Goal: Task Accomplishment & Management: Complete application form

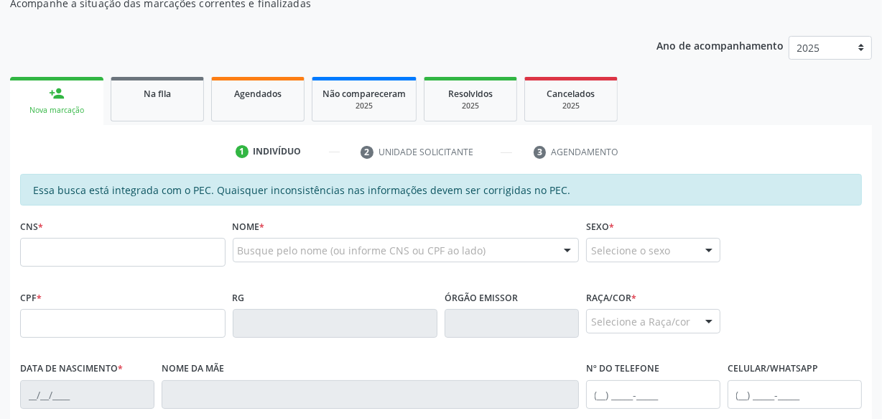
scroll to position [195, 0]
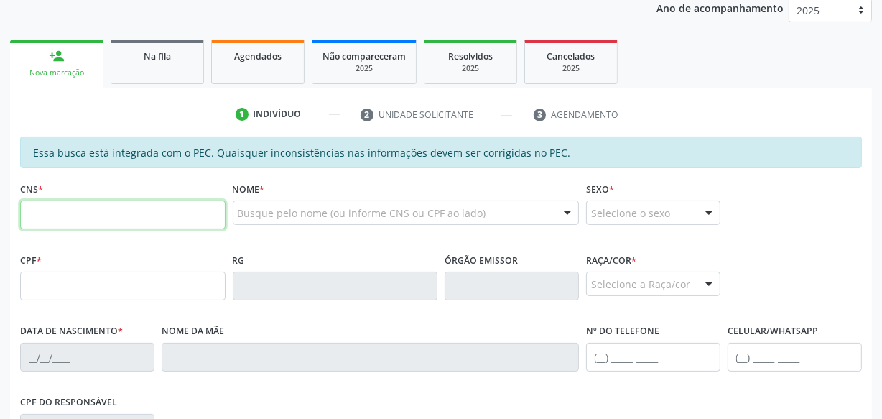
click at [142, 213] on input "text" at bounding box center [122, 214] width 205 height 29
type input "706 3087 6304 9970"
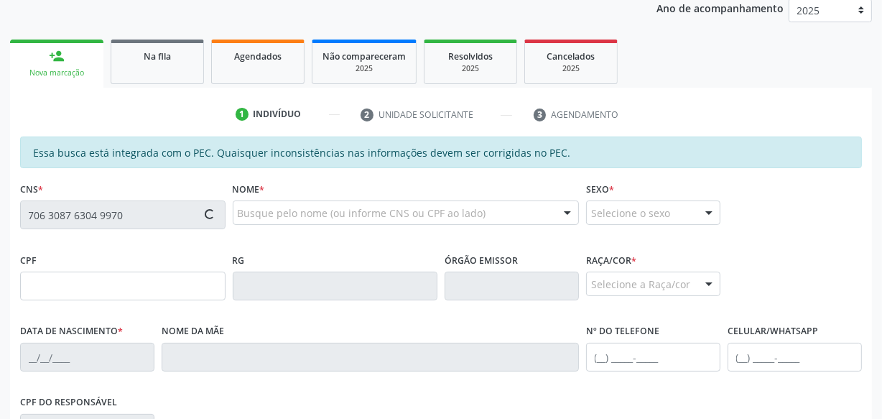
type input "064.761.514-28"
type input "19[DATE]"
type input "[PERSON_NAME]"
type input "[PHONE_NUMBER]"
type input "S/N"
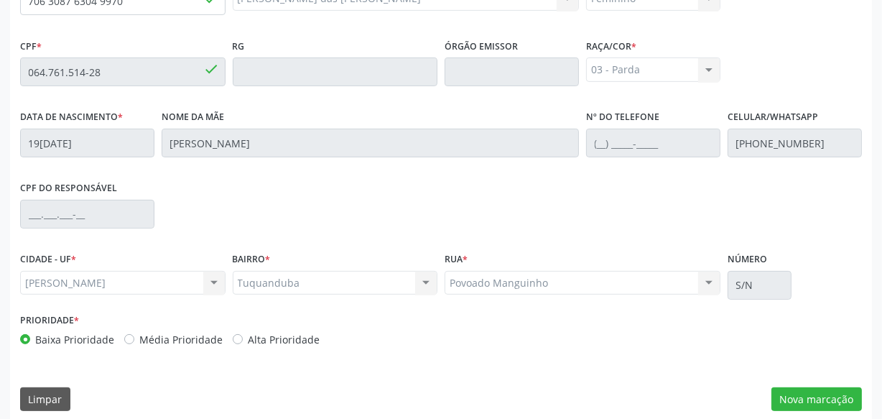
scroll to position [421, 0]
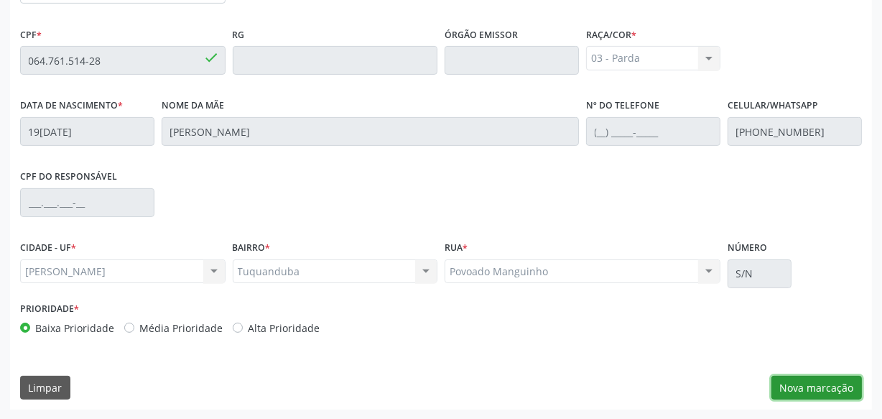
click at [829, 392] on button "Nova marcação" at bounding box center [817, 388] width 91 height 24
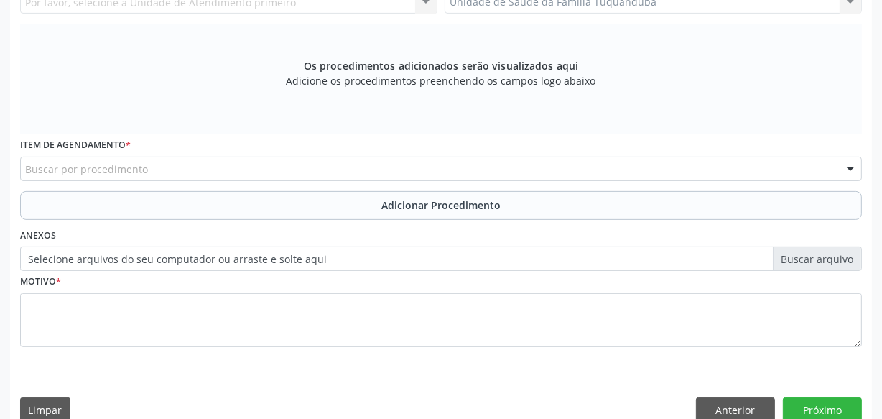
click at [345, 160] on div "Buscar por procedimento" at bounding box center [441, 169] width 842 height 24
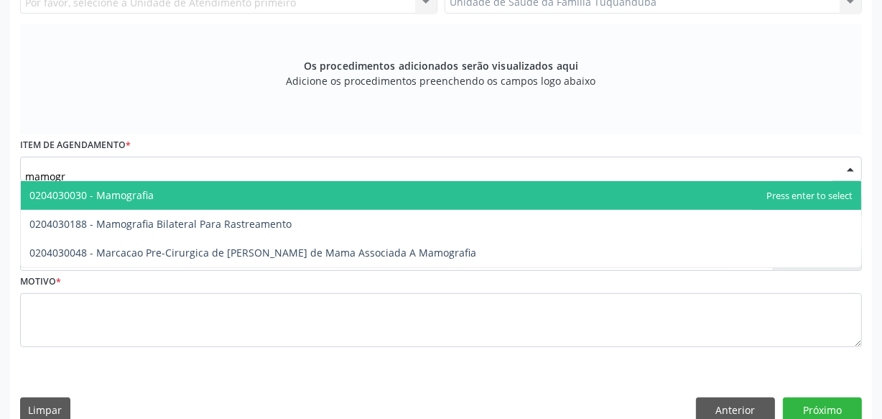
type input "mamogra"
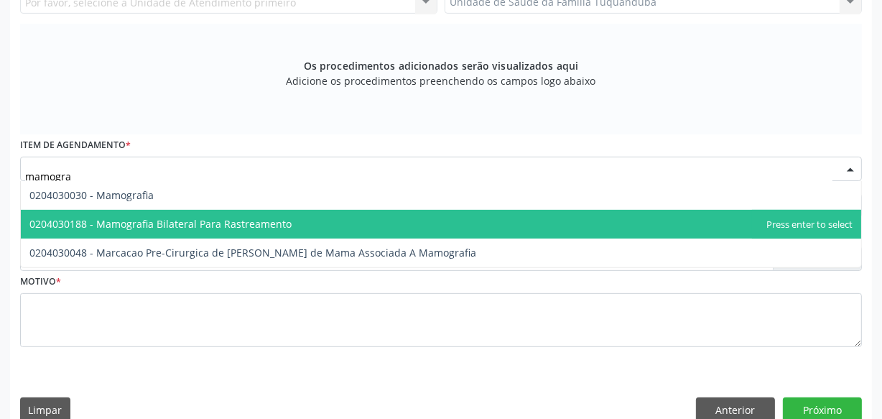
click at [325, 212] on span "0204030188 - Mamografia Bilateral Para Rastreamento" at bounding box center [441, 224] width 841 height 29
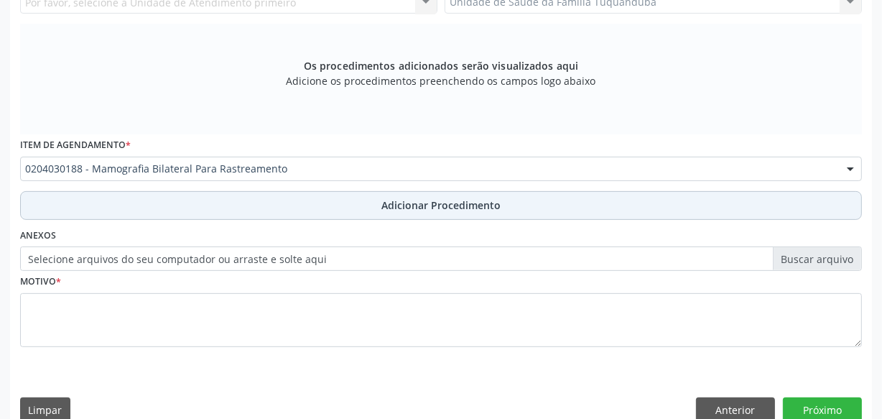
click at [334, 209] on button "Adicionar Procedimento" at bounding box center [441, 205] width 842 height 29
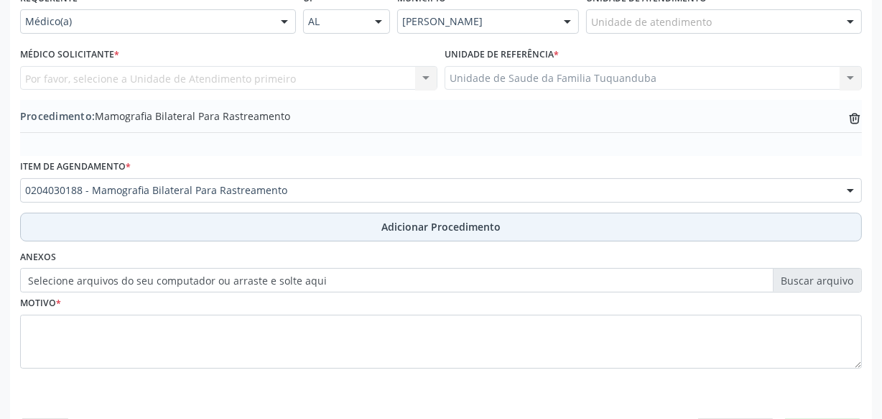
scroll to position [323, 0]
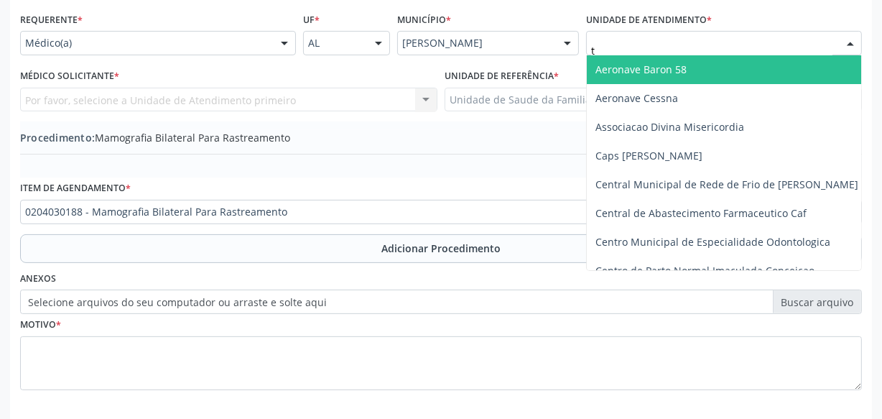
type input "tu"
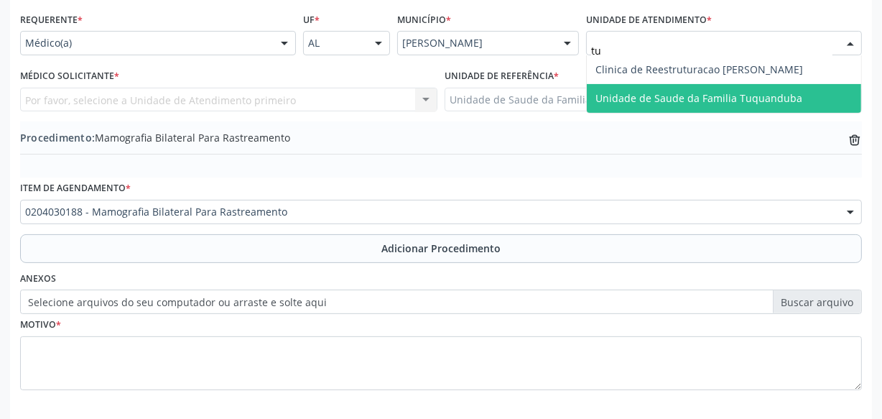
click at [632, 85] on span "Unidade de Saude da Familia Tuquanduba" at bounding box center [724, 98] width 274 height 29
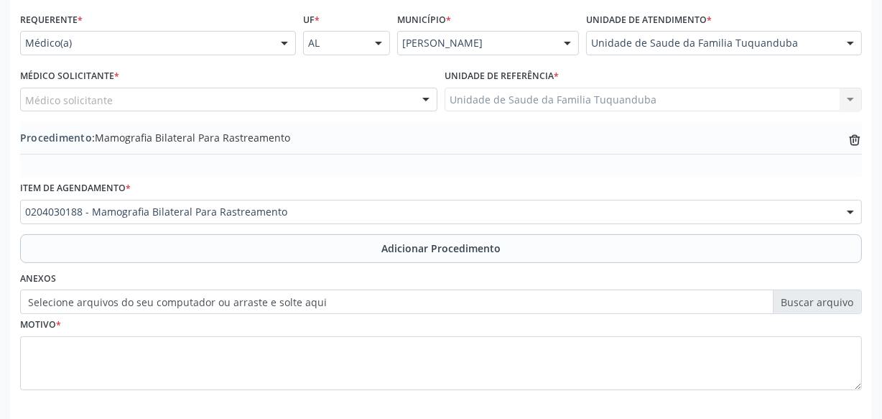
click at [306, 98] on div "Médico solicitante" at bounding box center [228, 100] width 417 height 24
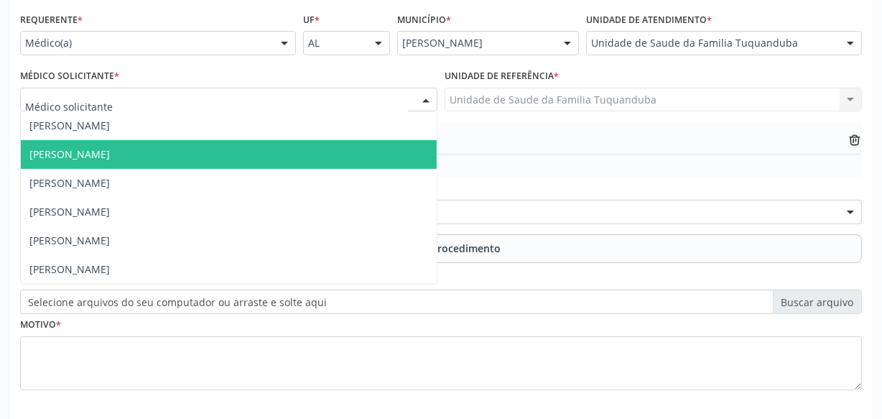
click at [274, 148] on span "[PERSON_NAME]" at bounding box center [229, 154] width 416 height 29
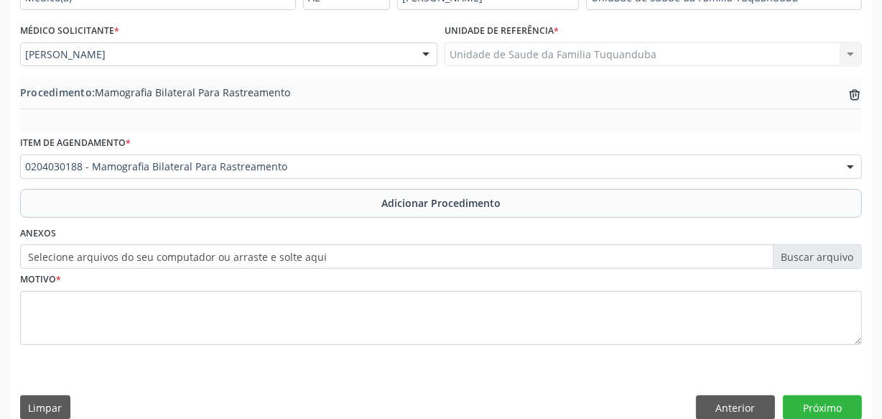
scroll to position [388, 0]
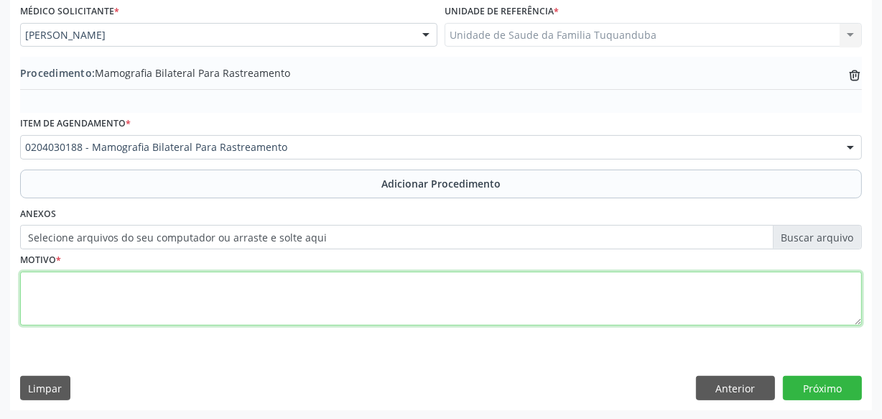
click at [325, 298] on textarea at bounding box center [441, 299] width 842 height 55
type textarea "Rastreio."
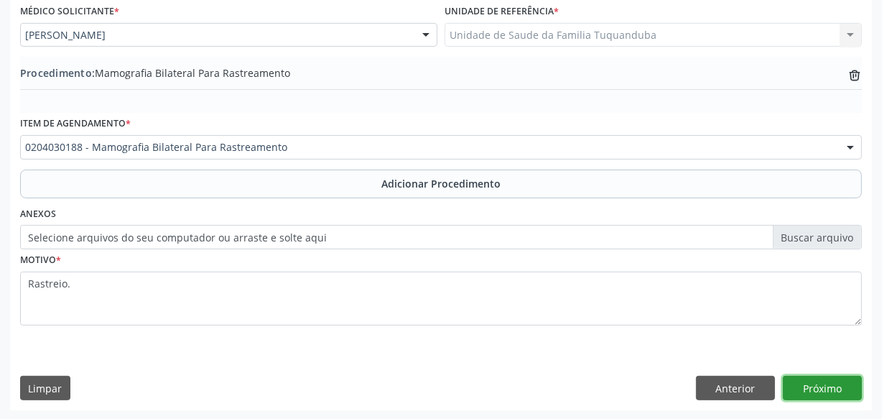
click at [844, 388] on button "Próximo" at bounding box center [822, 388] width 79 height 24
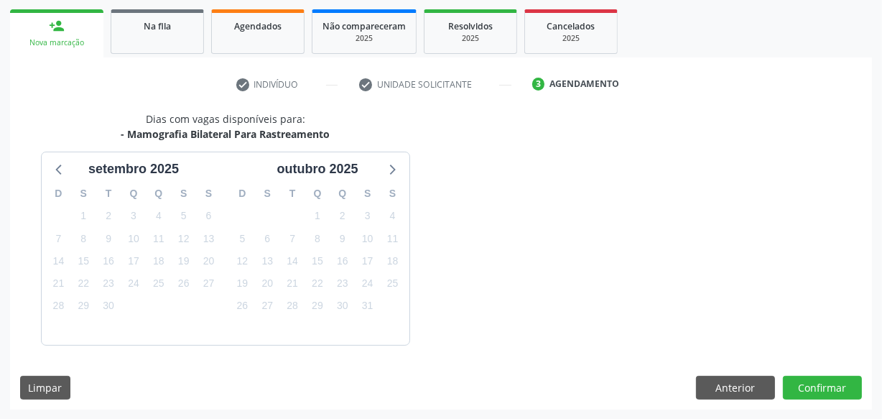
scroll to position [267, 0]
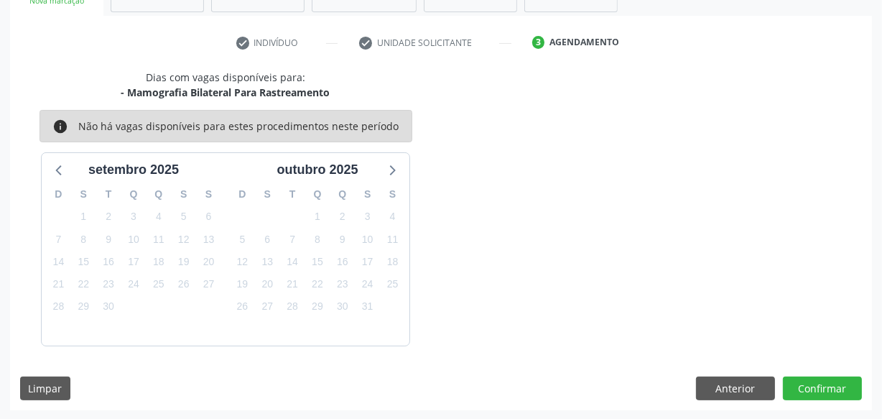
click at [844, 388] on button "Confirmar" at bounding box center [822, 388] width 79 height 24
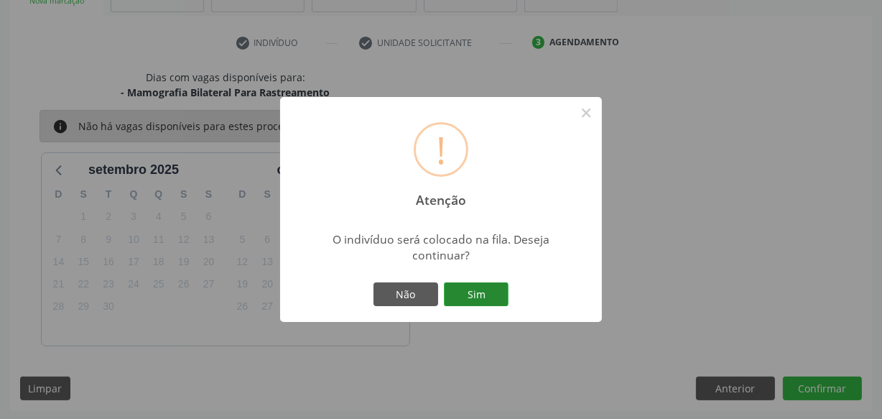
click at [456, 294] on button "Sim" at bounding box center [476, 294] width 65 height 24
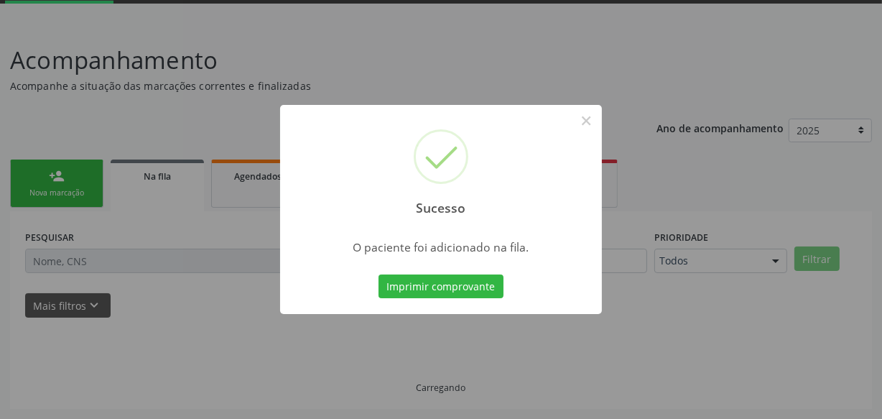
scroll to position [75, 0]
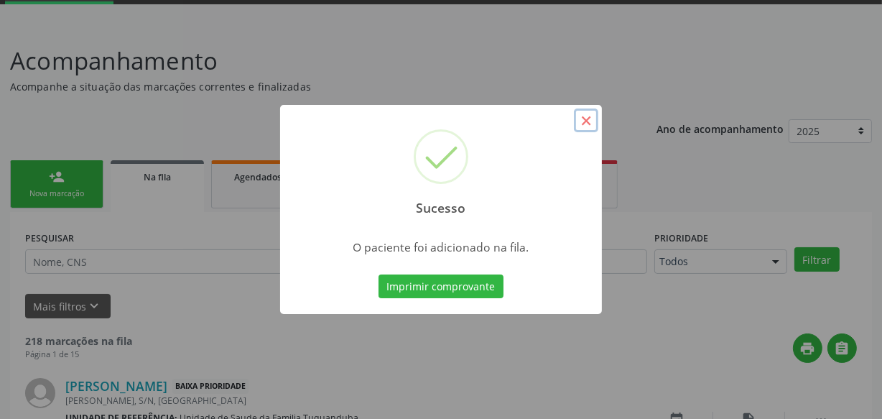
click at [595, 118] on button "×" at bounding box center [586, 120] width 24 height 24
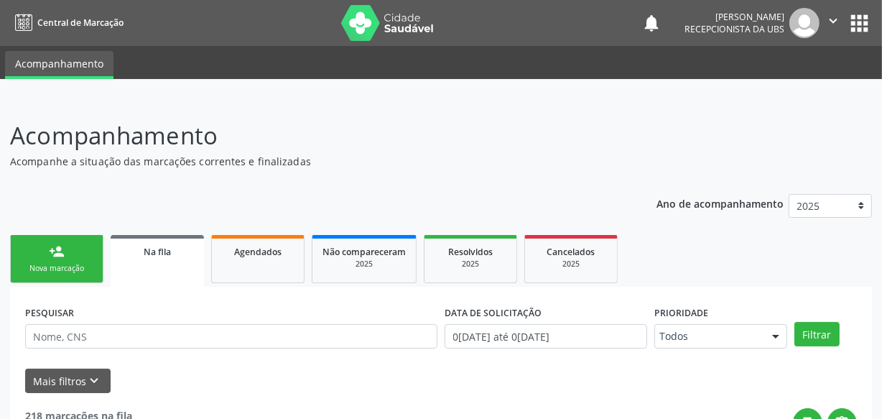
scroll to position [0, 0]
click at [250, 262] on link "Agendados" at bounding box center [257, 259] width 93 height 48
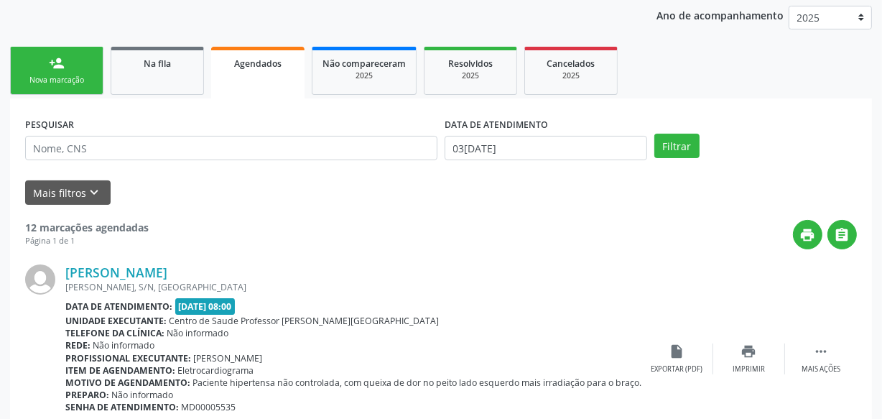
scroll to position [195, 0]
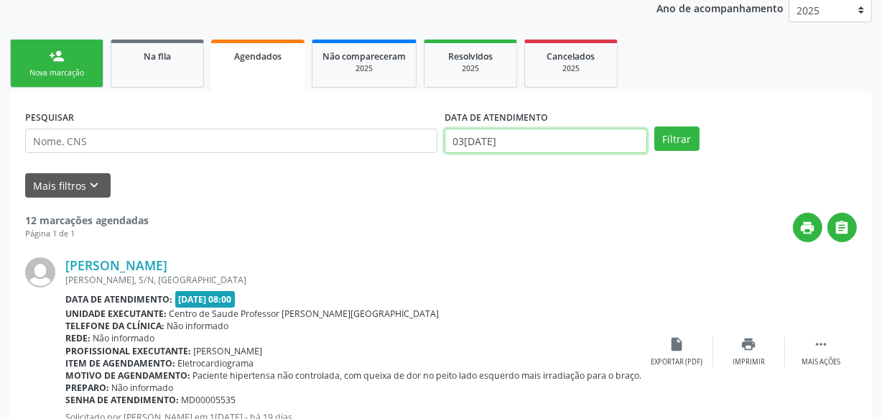
click at [552, 149] on body "Central de Marcação notifications [PERSON_NAME] Recepcionista da UBS  Configur…" at bounding box center [441, 14] width 882 height 419
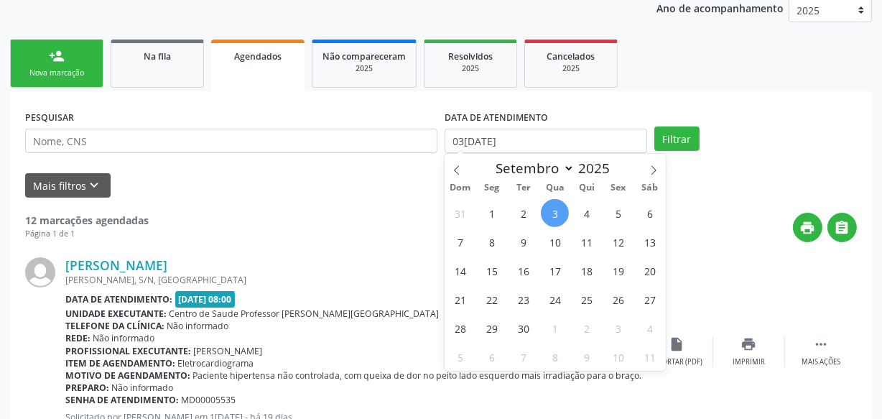
click at [556, 208] on span "3" at bounding box center [555, 213] width 28 height 28
type input "03[DATE]"
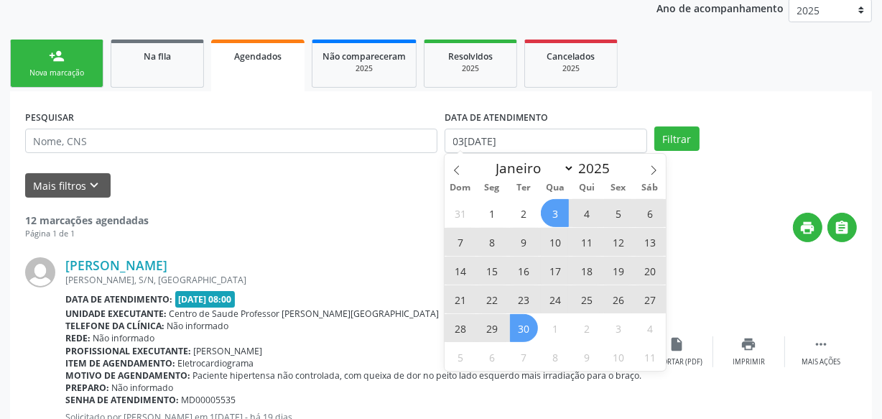
click at [515, 336] on span "30" at bounding box center [524, 328] width 28 height 28
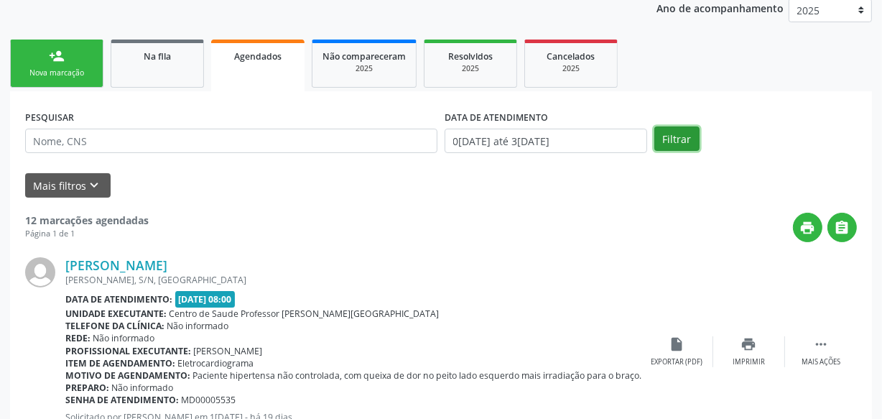
click at [670, 144] on button "Filtrar" at bounding box center [676, 138] width 45 height 24
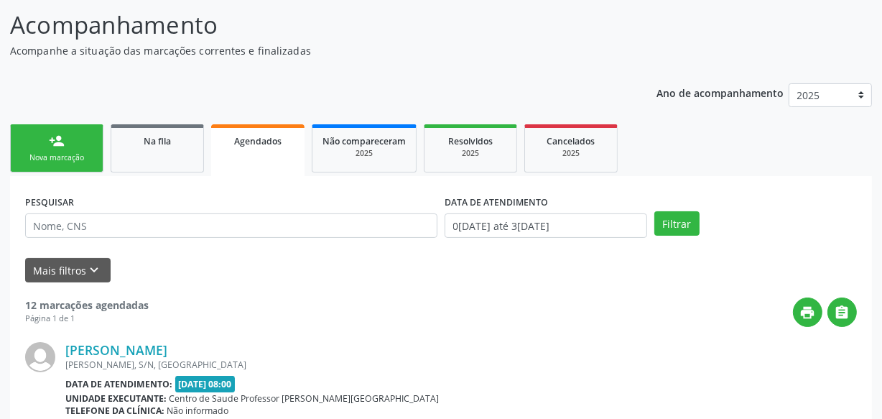
scroll to position [130, 0]
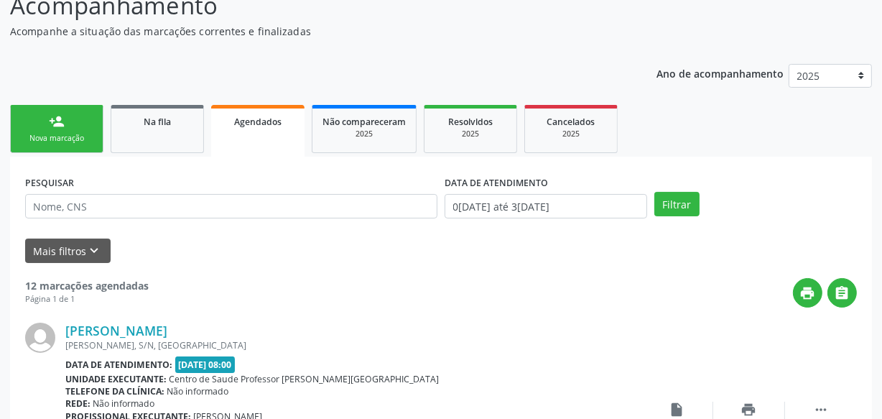
click at [97, 120] on link "person_add Nova marcação" at bounding box center [56, 129] width 93 height 48
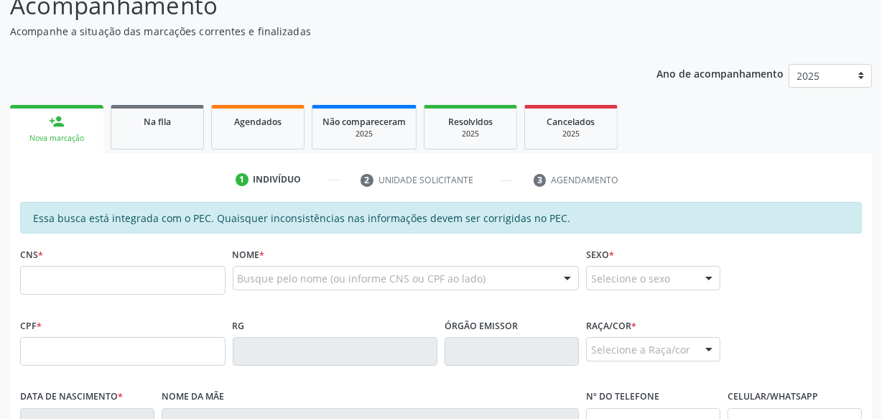
click at [110, 262] on div "CNS *" at bounding box center [122, 269] width 205 height 51
click at [109, 274] on input "text" at bounding box center [122, 280] width 205 height 29
type input "706 3087 6304 9970"
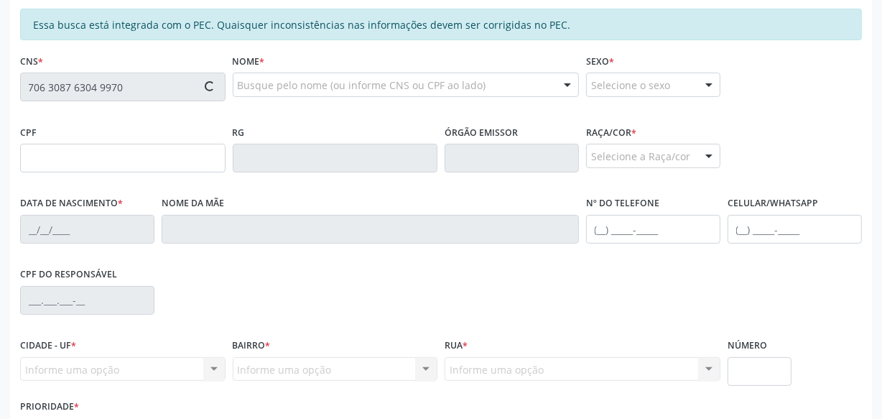
scroll to position [326, 0]
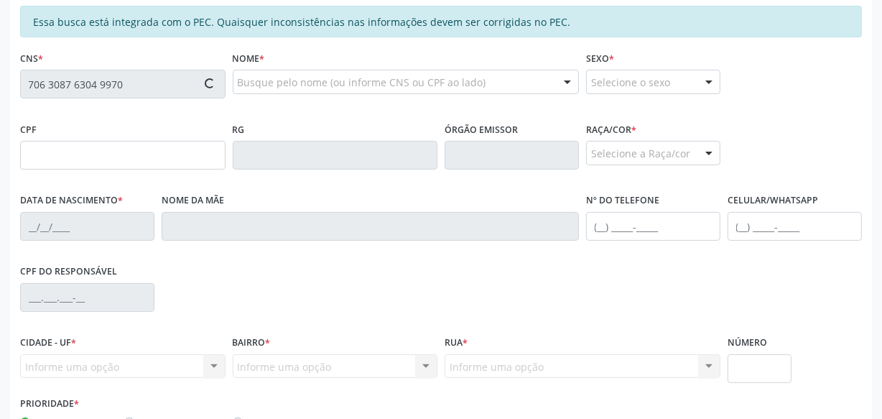
type input "064.761.514-28"
type input "19[DATE]"
type input "[PERSON_NAME]"
type input "[PHONE_NUMBER]"
type input "S/N"
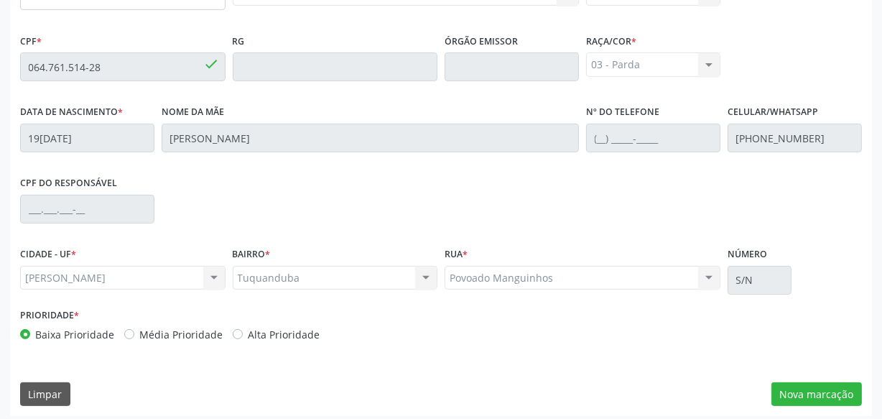
scroll to position [421, 0]
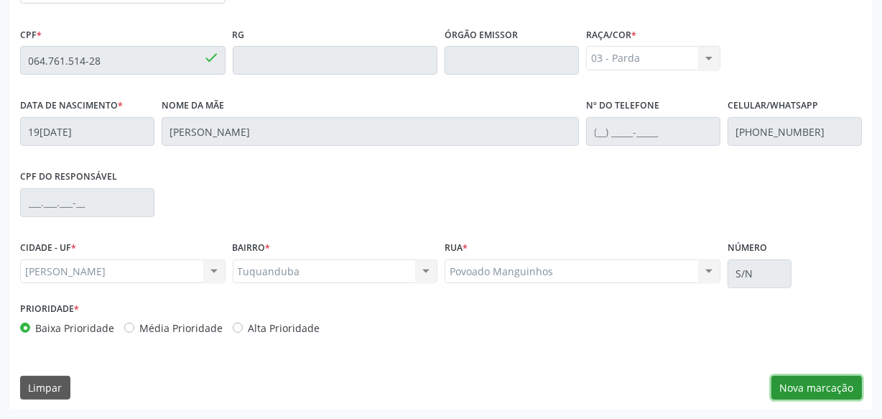
click at [803, 388] on button "Nova marcação" at bounding box center [817, 388] width 91 height 24
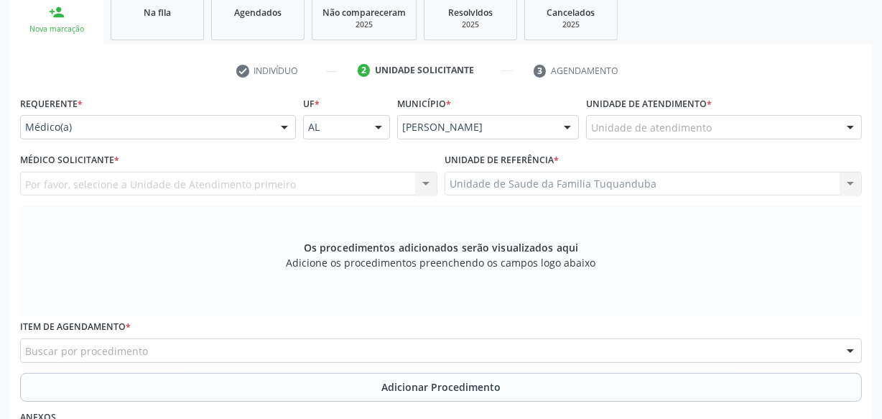
scroll to position [225, 0]
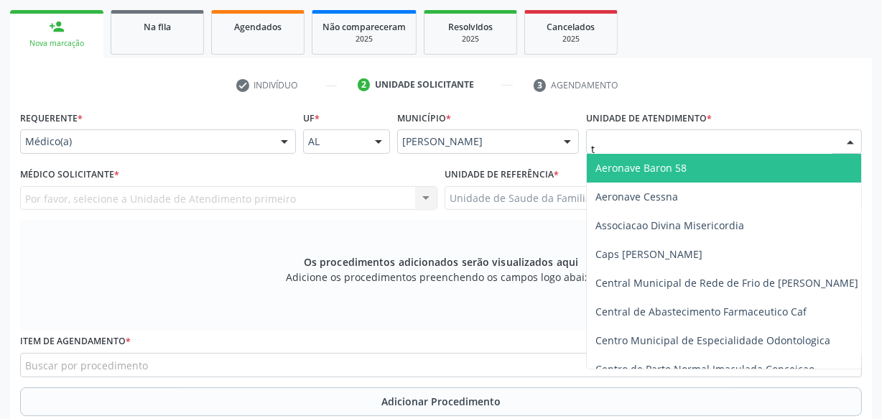
type input "tu"
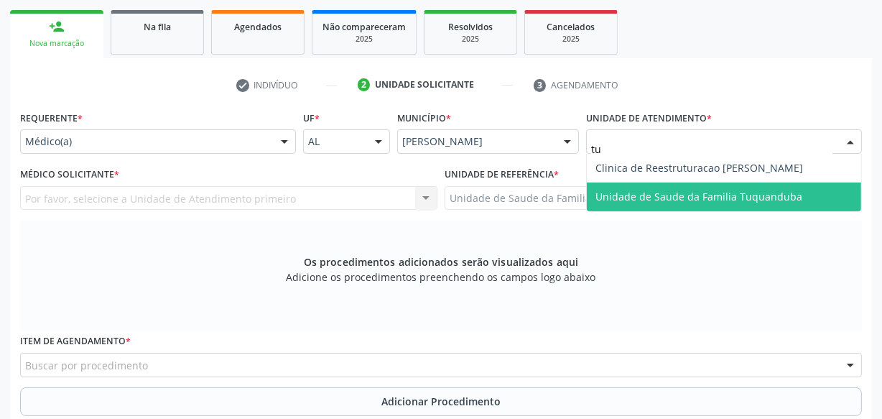
click at [637, 185] on span "Unidade de Saude da Familia Tuquanduba" at bounding box center [724, 196] width 274 height 29
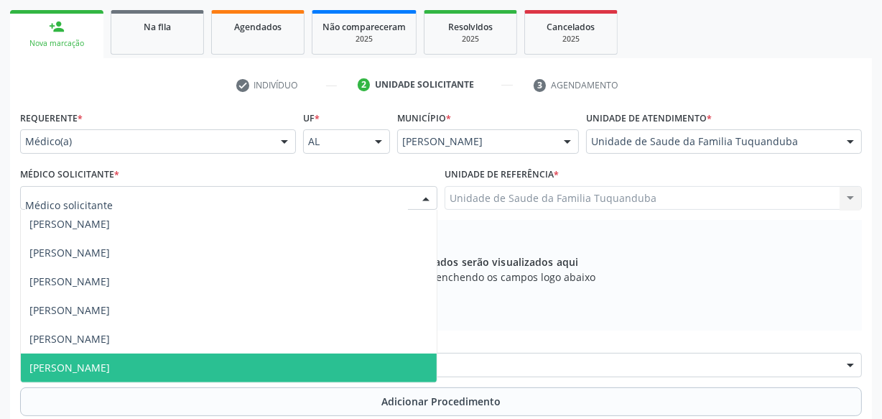
click at [77, 357] on span "[PERSON_NAME]" at bounding box center [229, 367] width 416 height 29
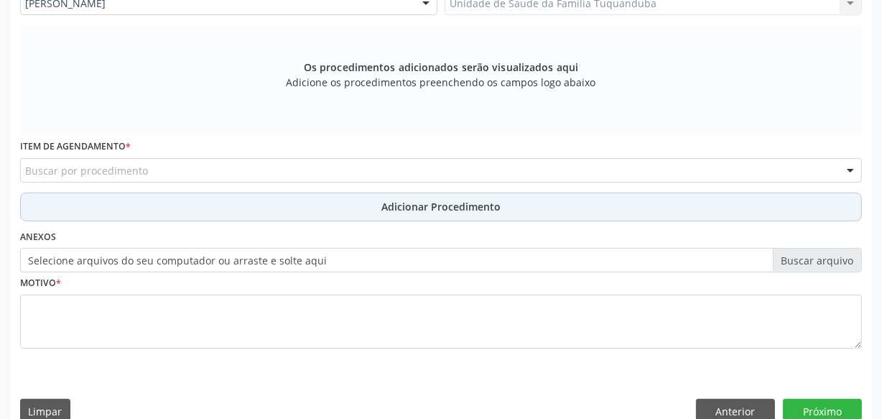
scroll to position [421, 0]
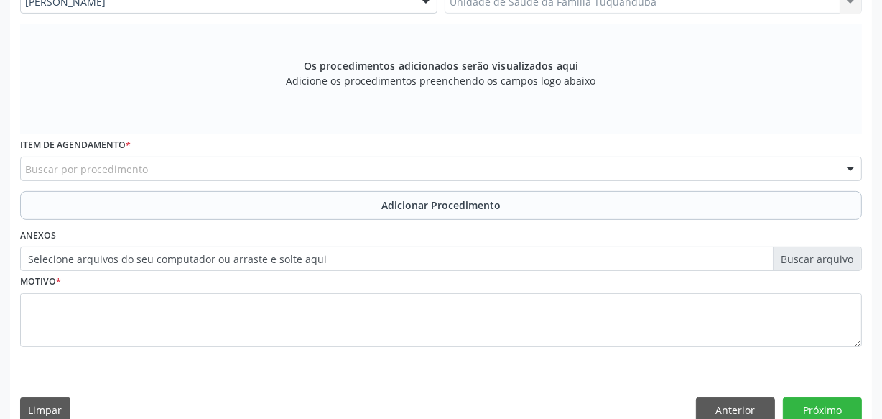
click at [160, 170] on div "Buscar por procedimento" at bounding box center [441, 169] width 842 height 24
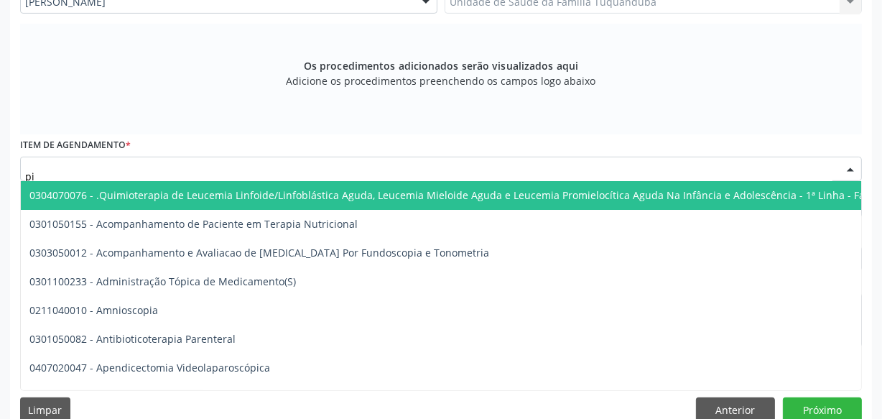
type input "p"
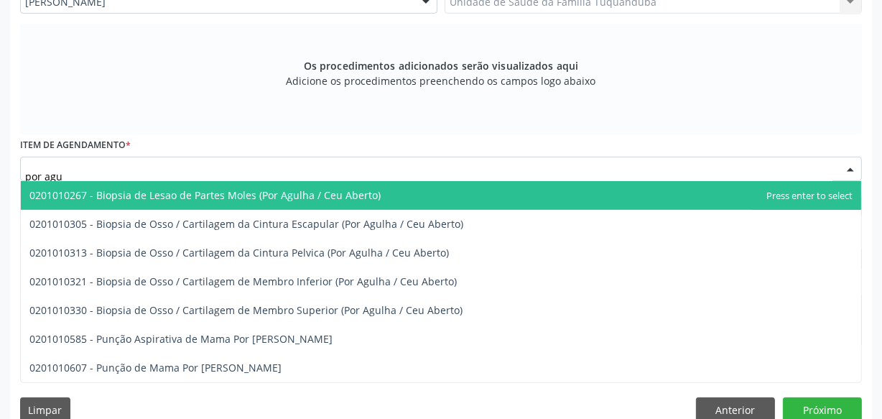
type input "por agul"
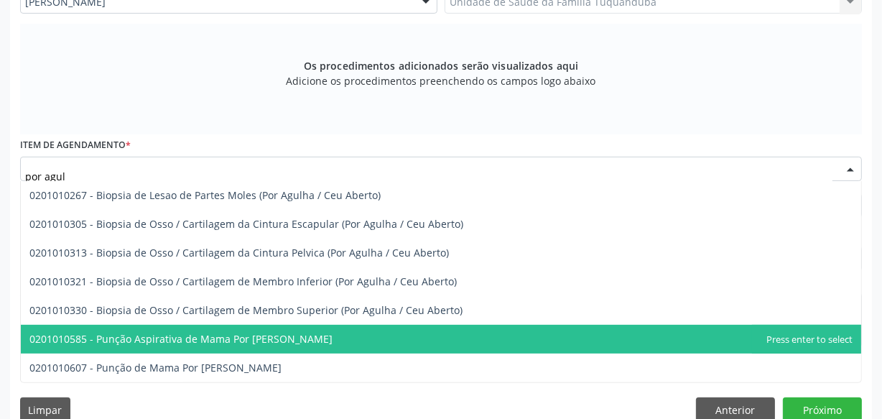
click at [162, 343] on span "0201010585 - Punção Aspirativa de Mama Por [PERSON_NAME]" at bounding box center [180, 339] width 303 height 14
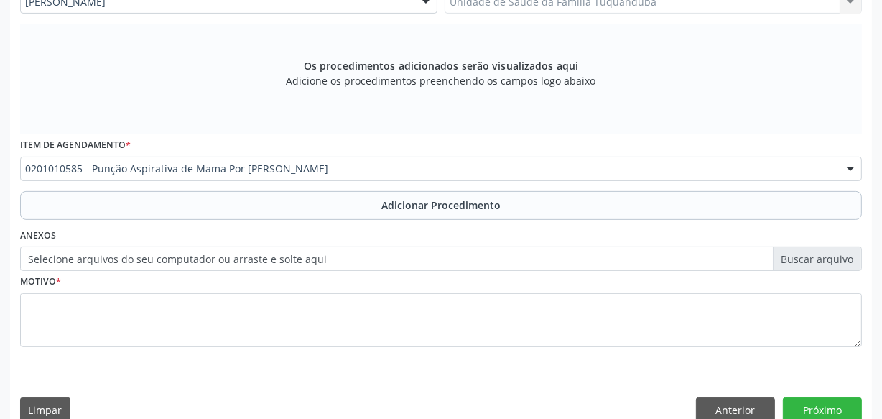
click at [431, 201] on span "Adicionar Procedimento" at bounding box center [440, 205] width 119 height 15
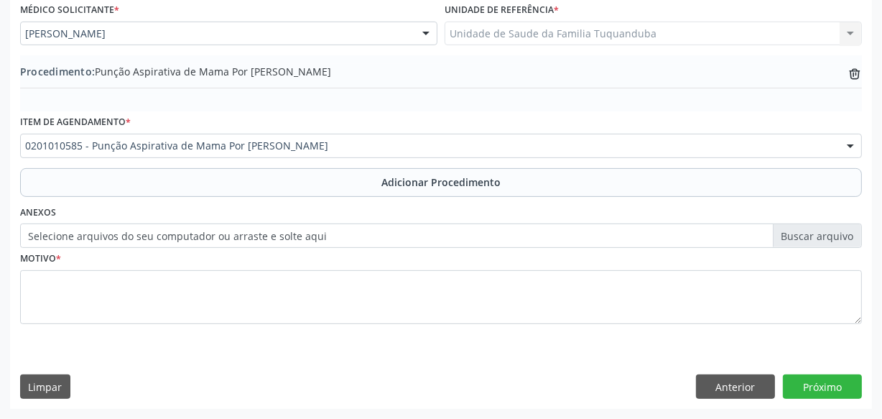
scroll to position [388, 0]
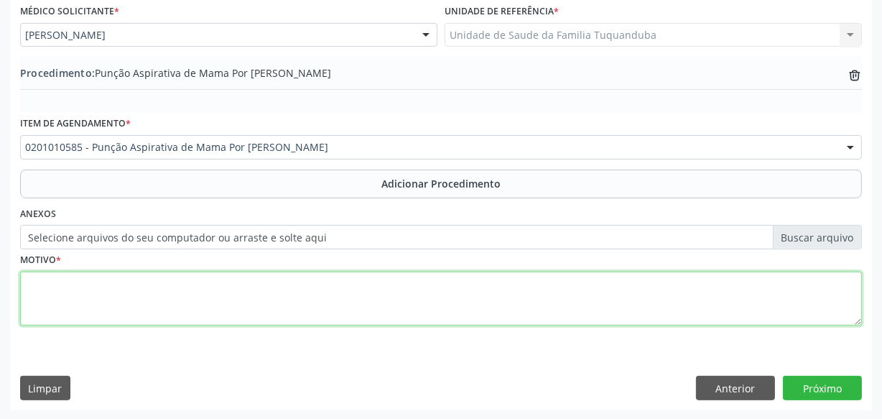
click at [349, 287] on textarea at bounding box center [441, 299] width 842 height 55
drag, startPoint x: 91, startPoint y: 304, endPoint x: 20, endPoint y: 307, distance: 70.5
click at [20, 307] on textarea "Mama esquerda. Ectosia ducfol a menos de 15 dias" at bounding box center [441, 299] width 842 height 55
click at [47, 301] on textarea "Mama esquerda. Ectosia ducfol a menos de 15 dias" at bounding box center [441, 299] width 842 height 55
drag, startPoint x: 91, startPoint y: 301, endPoint x: 34, endPoint y: 305, distance: 57.6
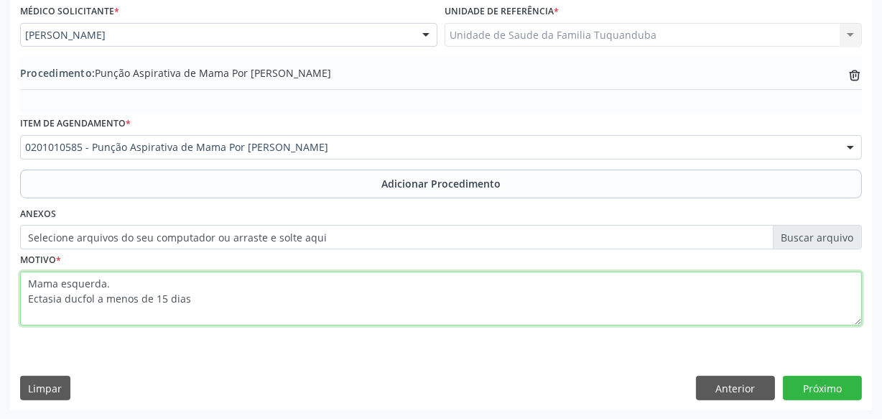
click at [34, 305] on textarea "Mama esquerda. Ectasia ducfol a menos de 15 dias" at bounding box center [441, 299] width 842 height 55
click at [32, 300] on textarea "Mama esquerda. E a menos de 15 dias" at bounding box center [441, 299] width 842 height 55
paste textarea "ectasia ductal"
click at [39, 298] on textarea "Mama esquerda. Eectasia ductal a menos de 15 dias" at bounding box center [441, 299] width 842 height 55
click at [98, 300] on textarea "Mama esquerda. Ectasia ductal a menos de 15 dias" at bounding box center [441, 299] width 842 height 55
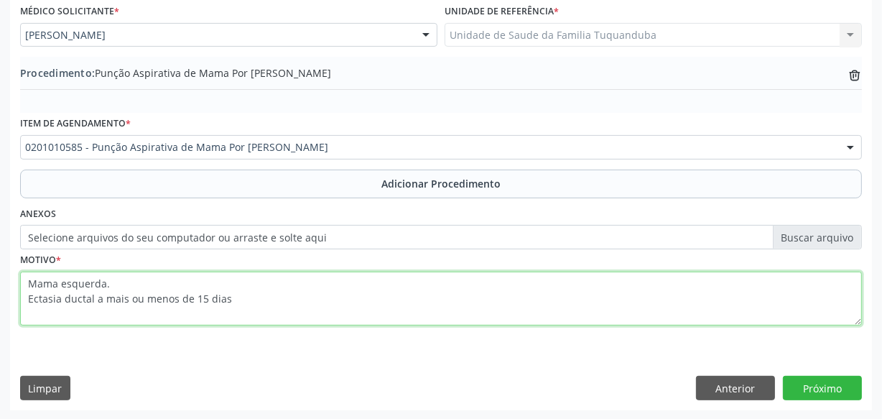
click at [195, 296] on textarea "Mama esquerda. Ectasia ductal a mais ou menos de 15 dias" at bounding box center [441, 299] width 842 height 55
click at [233, 288] on textarea "Mama esquerda. Ectasia ductal a mais ou menos 5 dias" at bounding box center [441, 299] width 842 height 55
click at [234, 296] on textarea "Mama esquerda. Ectasia ductal a mais ou menos 5 dias" at bounding box center [441, 299] width 842 height 55
type textarea "Mama esquerda. Ectasia ductal a mais ou menos 5 dias."
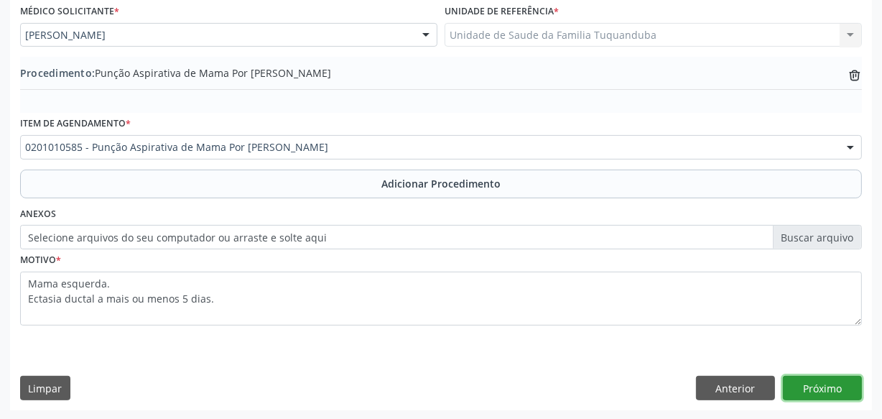
click at [834, 384] on button "Próximo" at bounding box center [822, 388] width 79 height 24
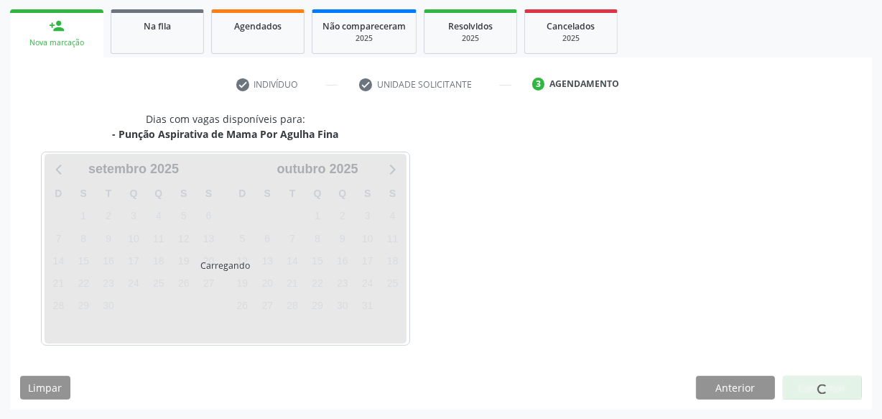
scroll to position [267, 0]
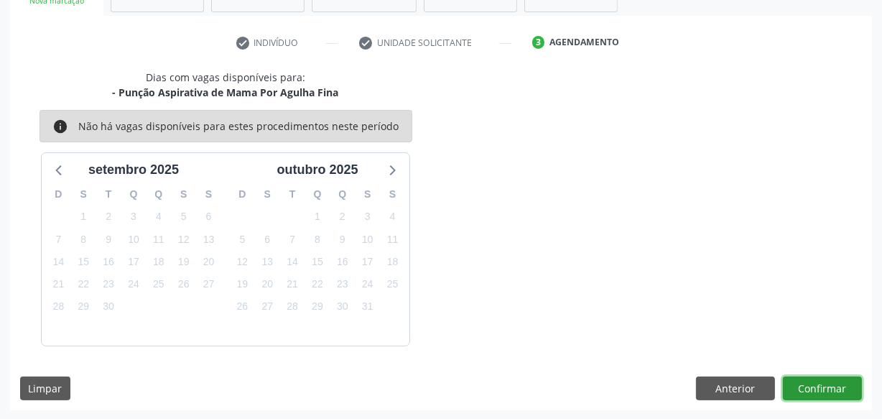
click at [834, 384] on button "Confirmar" at bounding box center [822, 388] width 79 height 24
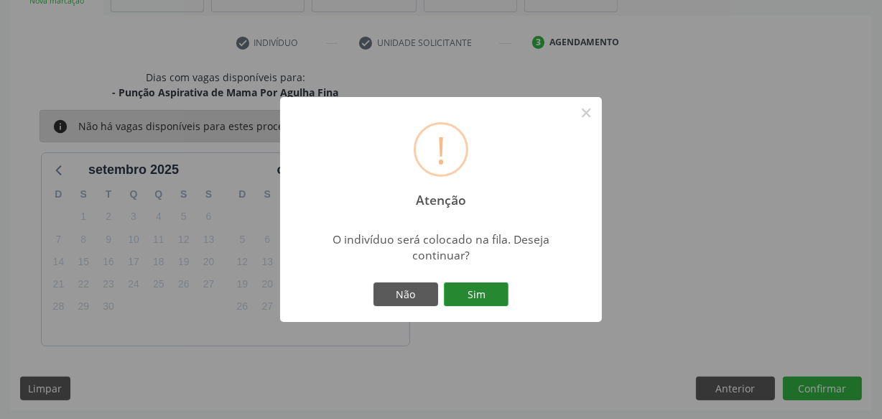
click at [468, 293] on button "Sim" at bounding box center [476, 294] width 65 height 24
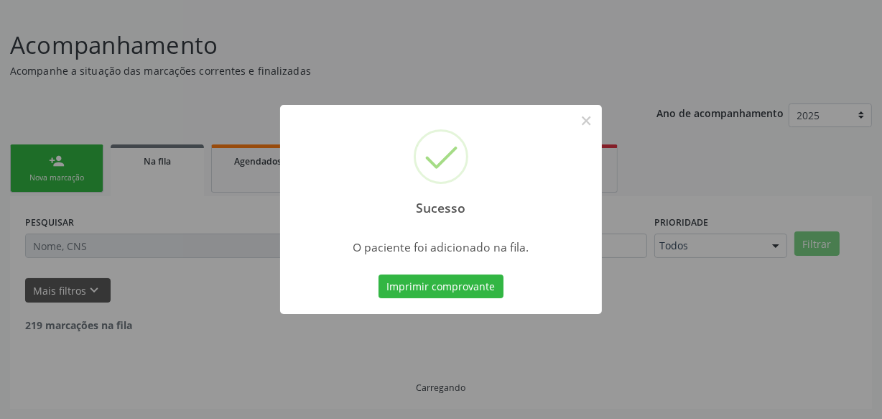
scroll to position [75, 0]
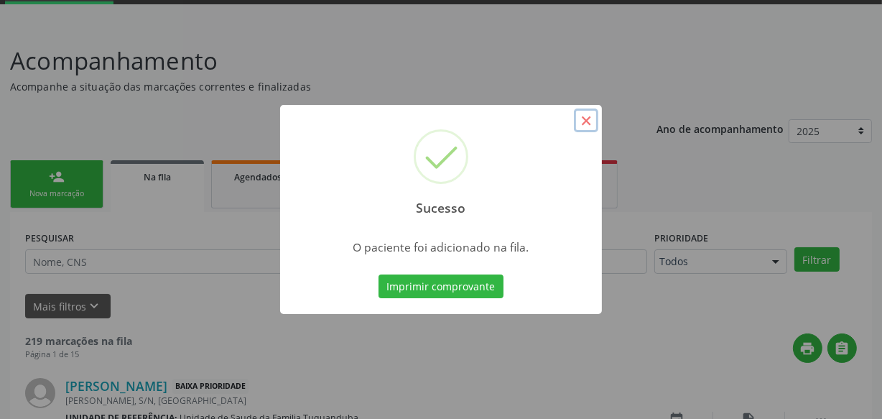
click at [582, 116] on button "×" at bounding box center [586, 120] width 24 height 24
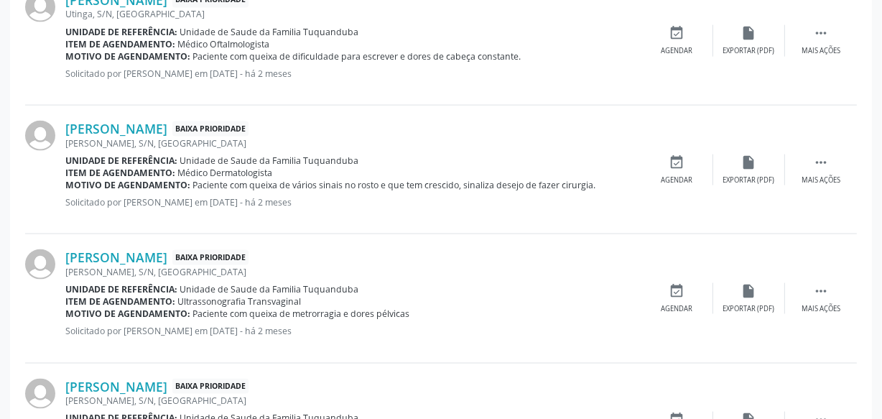
scroll to position [2062, 0]
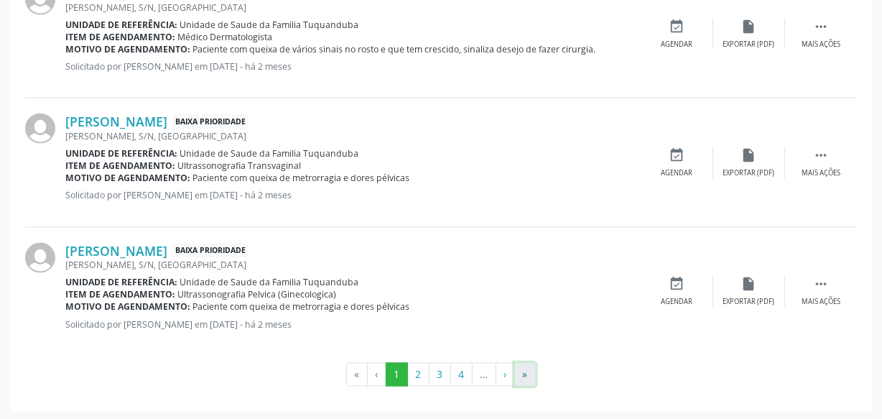
click at [524, 369] on button "»" at bounding box center [525, 375] width 22 height 24
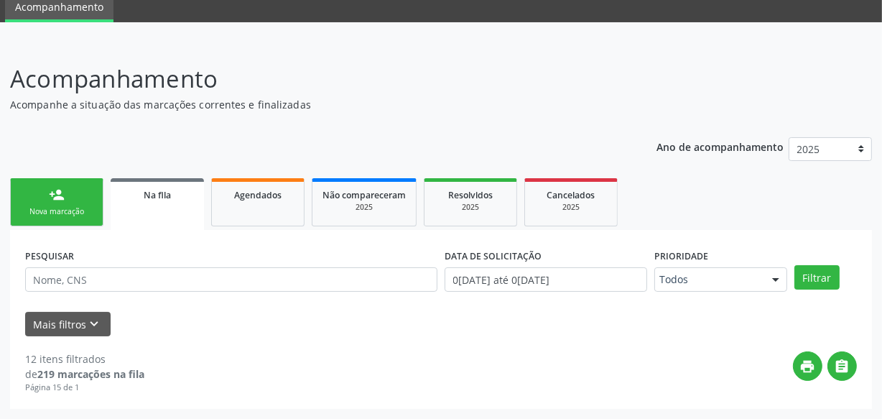
scroll to position [56, 0]
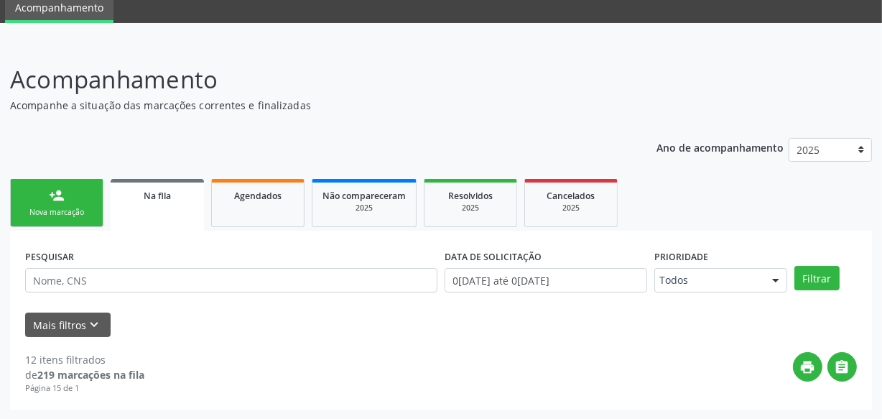
click at [85, 204] on link "person_add Nova marcação" at bounding box center [56, 203] width 93 height 48
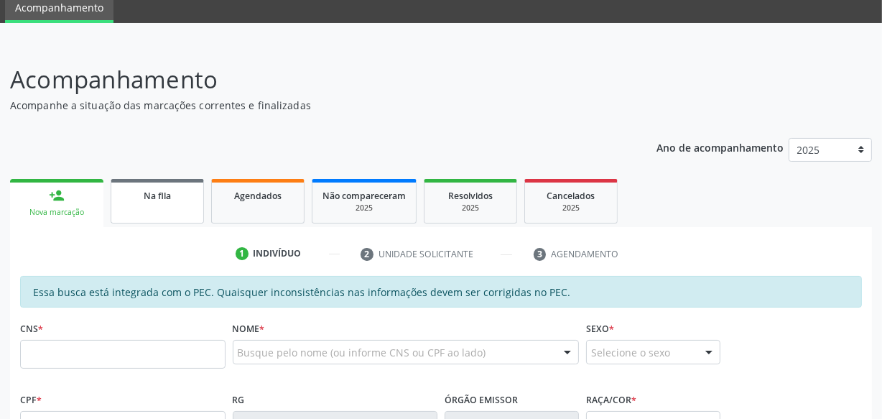
click at [155, 208] on link "Na fila" at bounding box center [157, 201] width 93 height 45
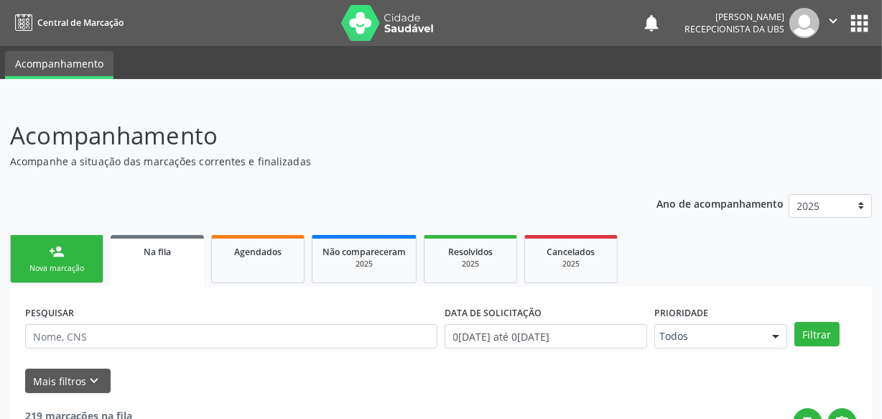
scroll to position [0, 0]
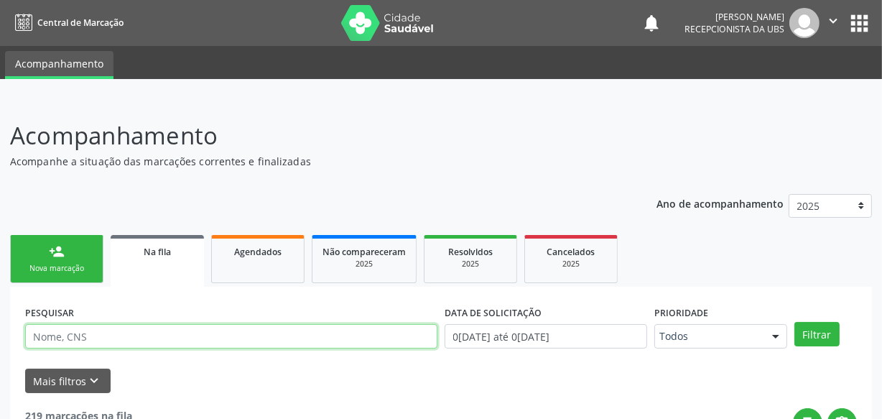
click at [165, 330] on input "text" at bounding box center [231, 336] width 412 height 24
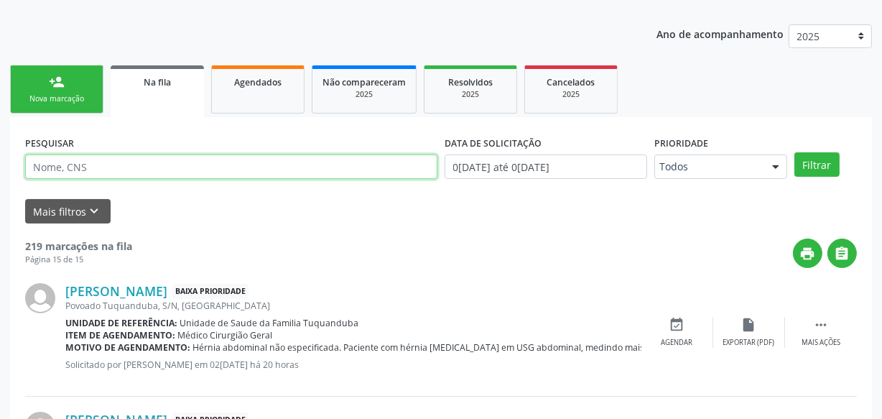
scroll to position [195, 0]
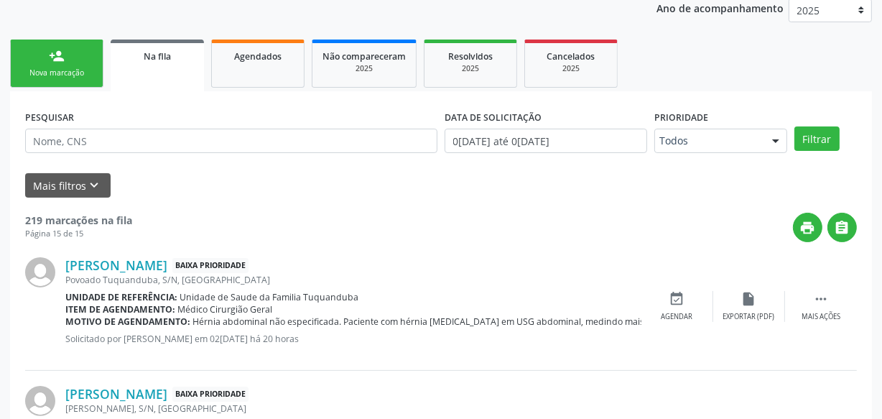
click at [70, 61] on link "person_add Nova marcação" at bounding box center [56, 64] width 93 height 48
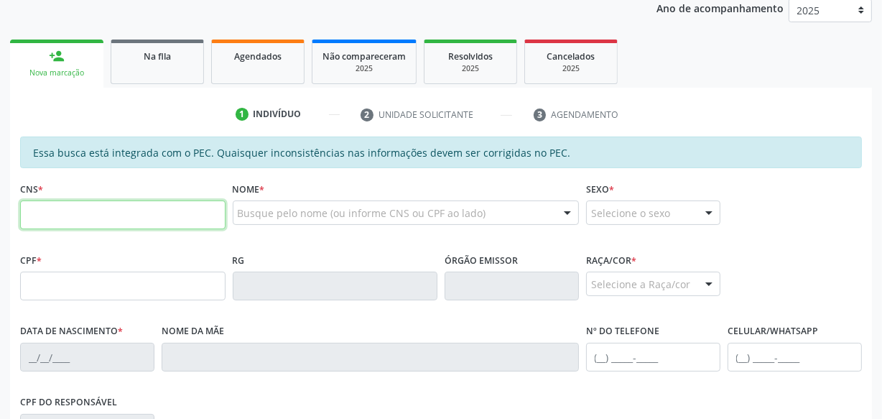
drag, startPoint x: 145, startPoint y: 207, endPoint x: 151, endPoint y: 213, distance: 8.7
click at [147, 210] on input "text" at bounding box center [122, 214] width 205 height 29
type input "706 8097 1732 7927"
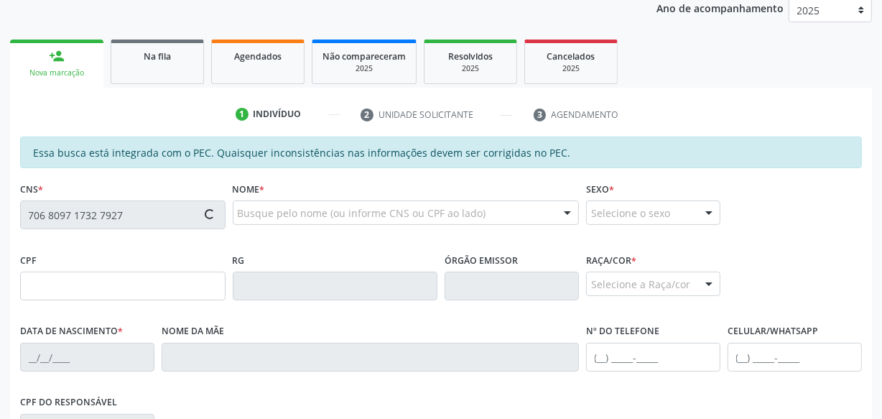
type input "093.977.374-06"
type input "[DATE]"
type input "[PERSON_NAME]"
type input "[PHONE_NUMBER]"
type input "S/N"
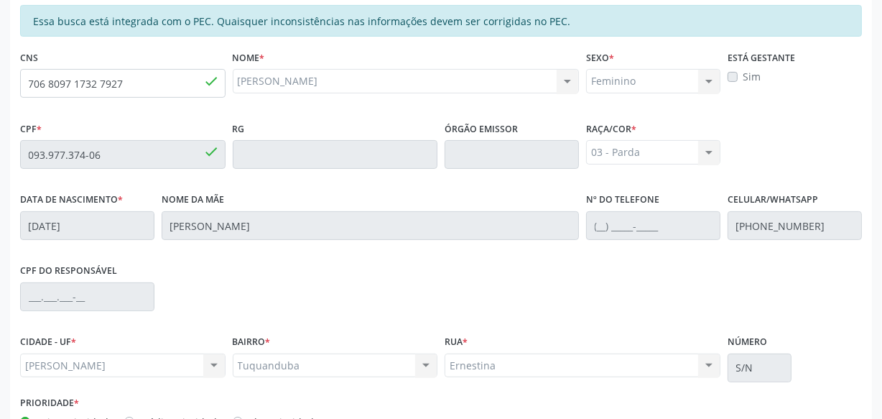
scroll to position [225, 0]
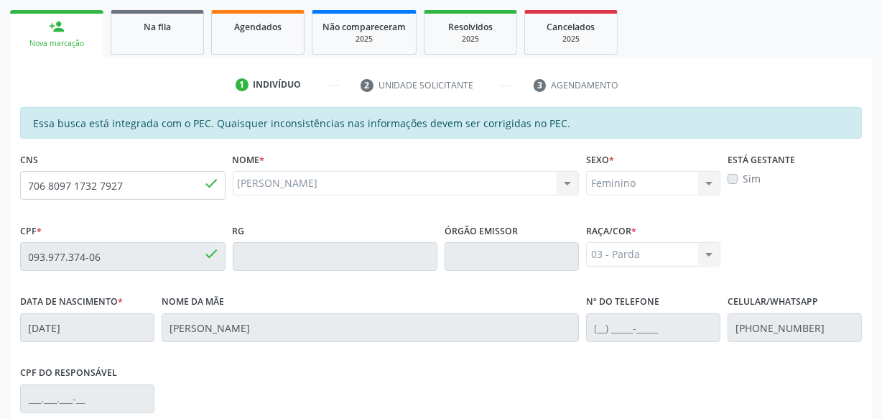
click at [511, 203] on div "[PERSON_NAME] [PERSON_NAME] CNS: 706 8097 1732 7927 CPF: 093.977.374-06 Nascime…" at bounding box center [406, 188] width 347 height 34
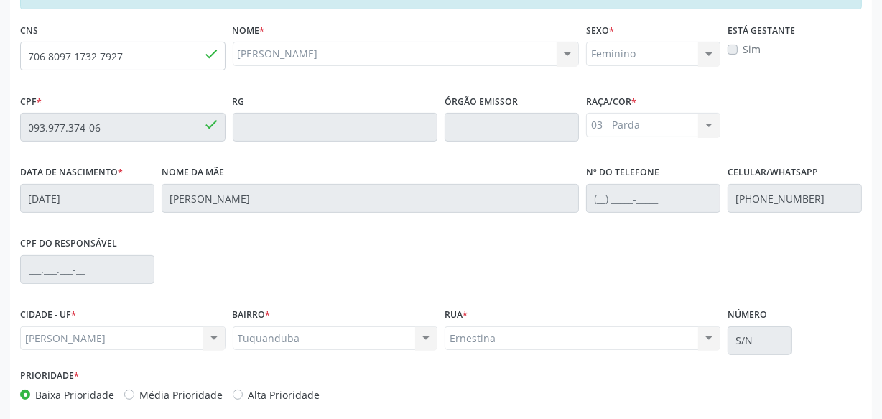
scroll to position [421, 0]
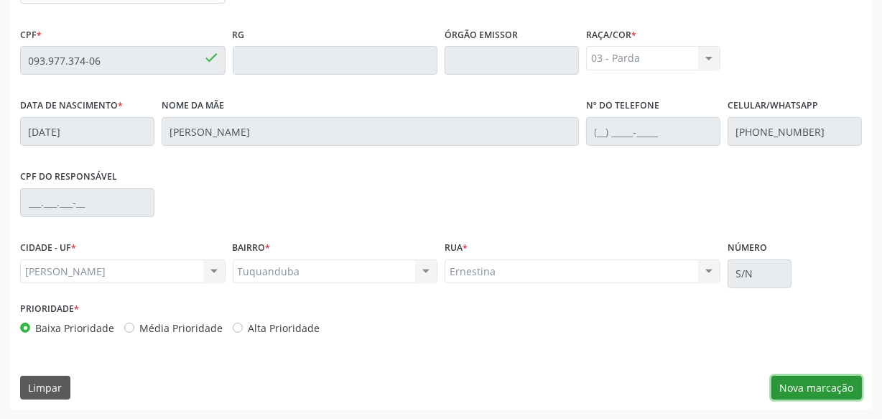
click at [836, 386] on button "Nova marcação" at bounding box center [817, 388] width 91 height 24
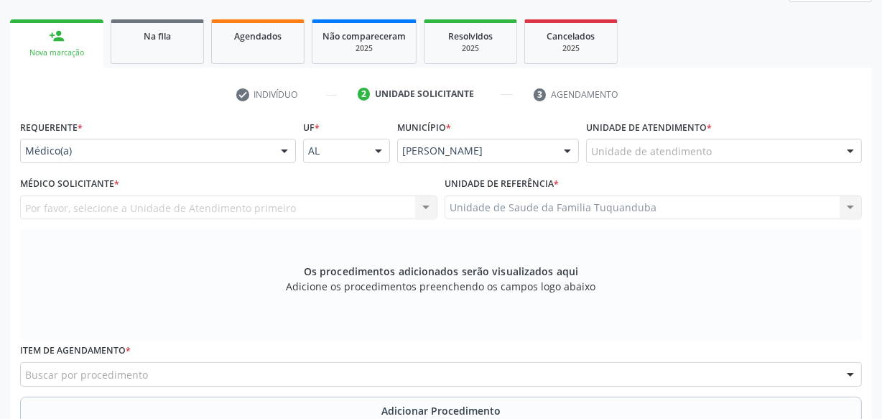
scroll to position [225, 0]
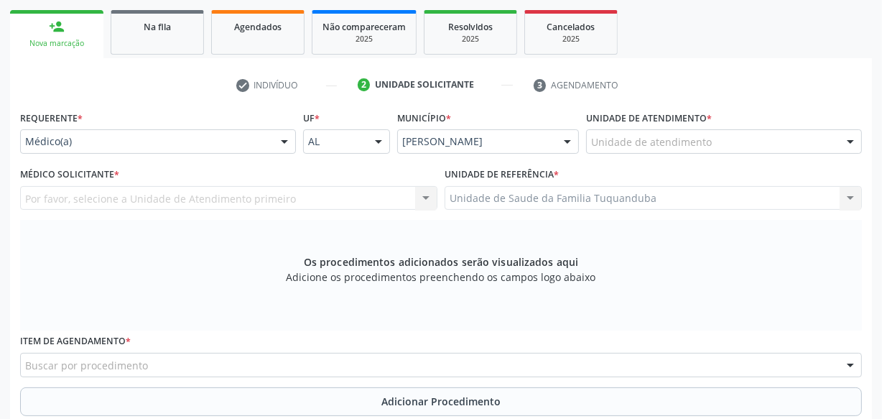
click at [639, 153] on div "Unidade de atendimento * Unidade de atendimento Aeronave Baron 58 Aeronave Cess…" at bounding box center [724, 135] width 283 height 56
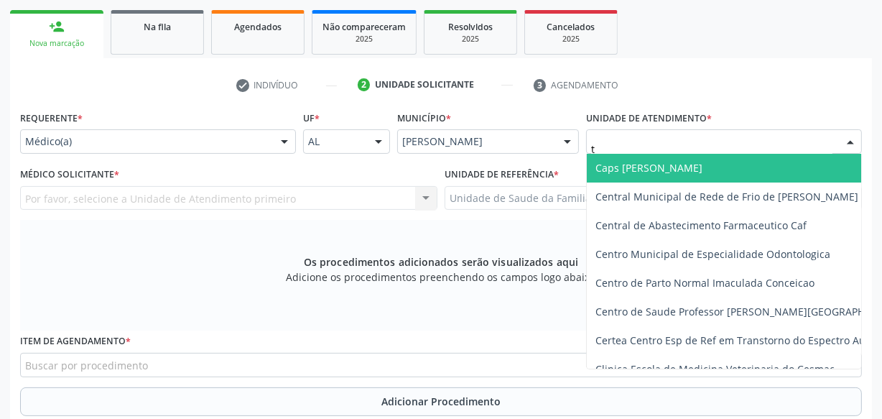
type input "tu"
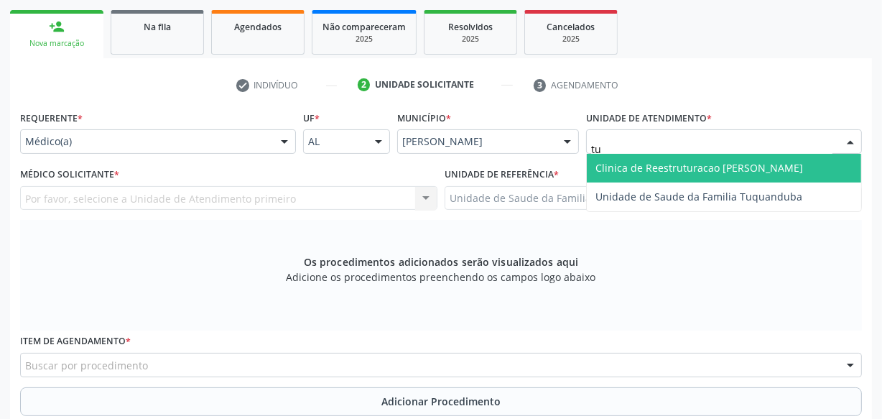
click at [631, 190] on span "Unidade de Saude da Familia Tuquanduba" at bounding box center [699, 197] width 207 height 14
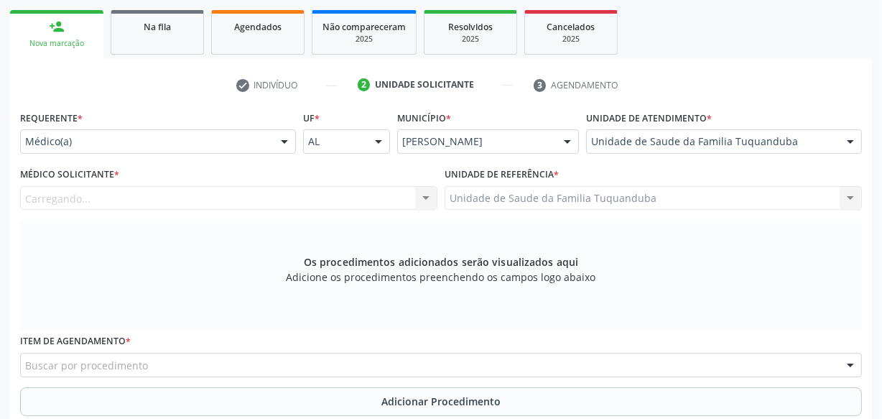
drag, startPoint x: 200, startPoint y: 209, endPoint x: 203, endPoint y: 201, distance: 8.7
click at [200, 208] on div "Médico Solicitante * [GEOGRAPHIC_DATA]... Nenhum resultado encontrado para: " "…" at bounding box center [229, 192] width 425 height 56
click at [204, 201] on div "Carregando... Nenhum resultado encontrado para: " " Não há nenhuma opção para s…" at bounding box center [228, 198] width 417 height 24
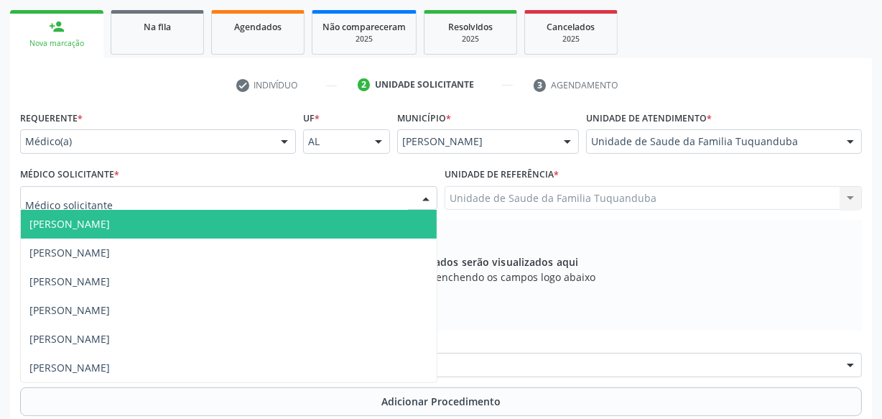
click at [204, 201] on div at bounding box center [228, 198] width 417 height 24
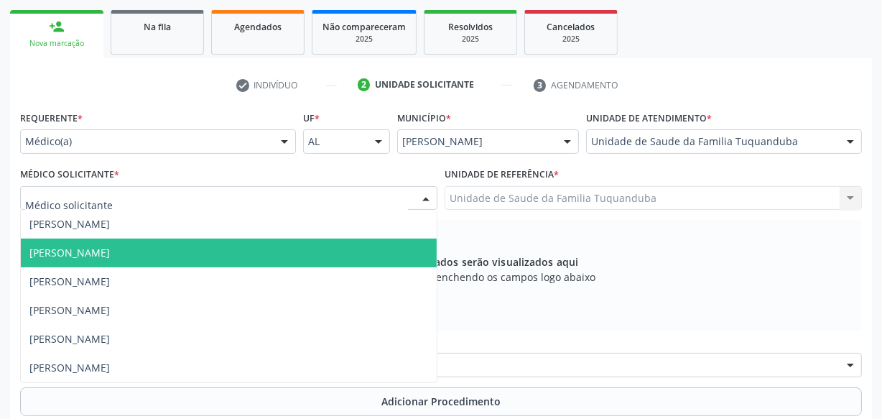
click at [110, 257] on span "[PERSON_NAME]" at bounding box center [69, 253] width 80 height 14
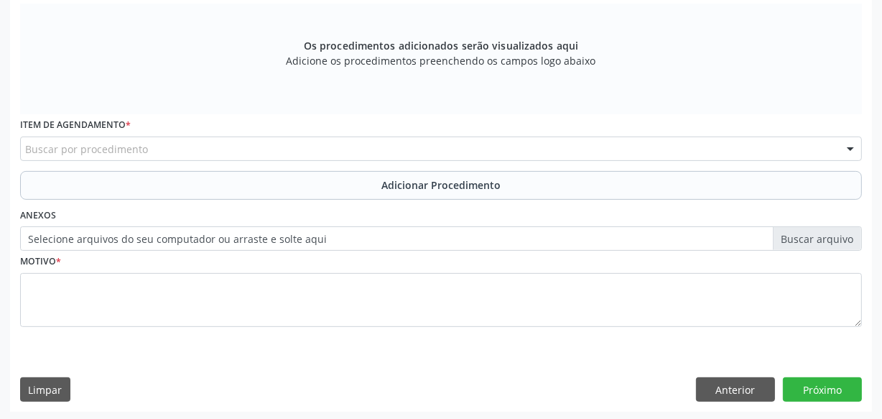
scroll to position [443, 0]
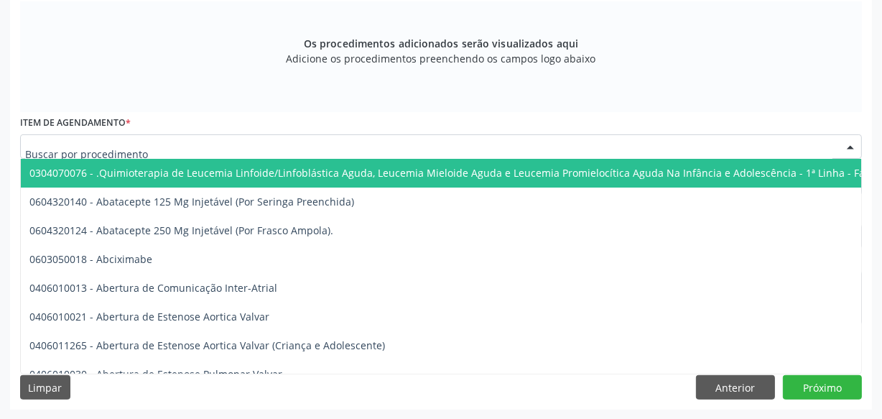
click at [165, 148] on div at bounding box center [441, 146] width 842 height 24
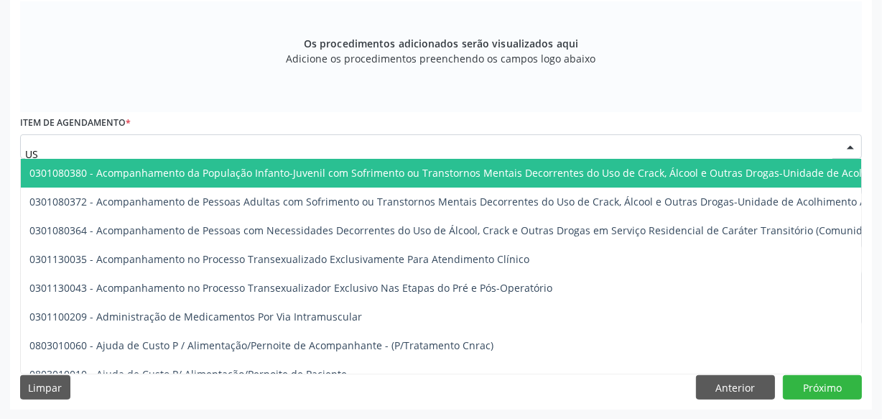
type input "USG"
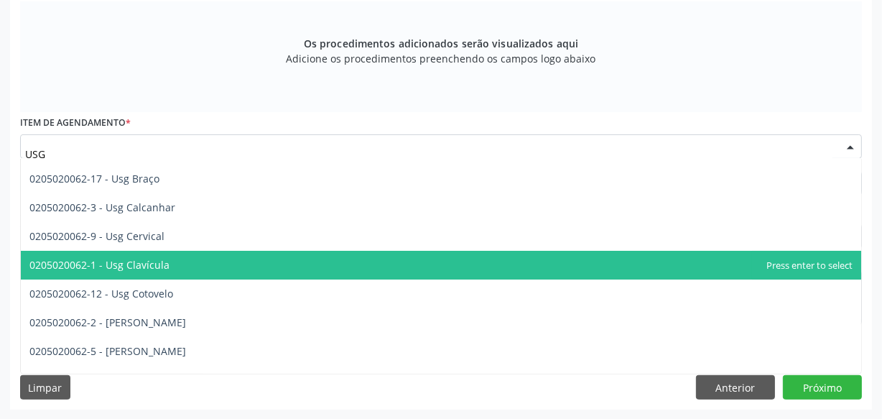
scroll to position [0, 0]
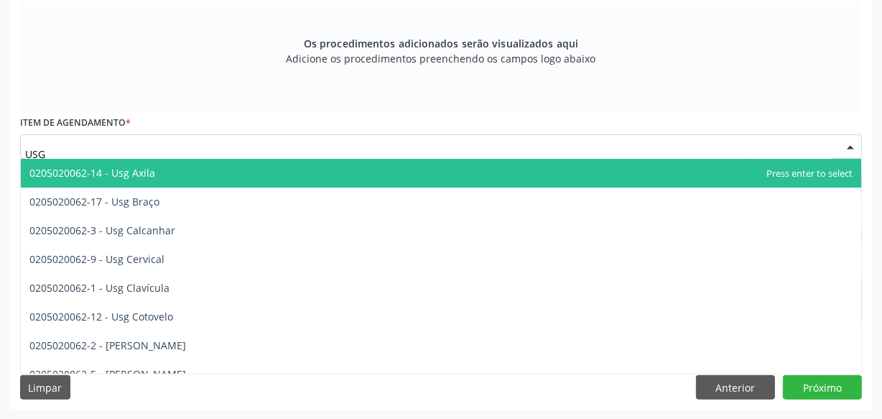
click at [171, 179] on span "0205020062-14 - Usg Axila" at bounding box center [441, 173] width 841 height 29
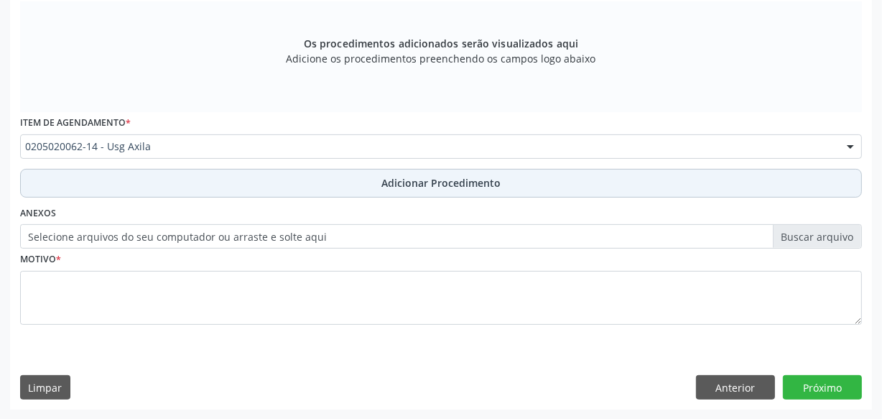
click at [170, 182] on button "Adicionar Procedimento" at bounding box center [441, 183] width 842 height 29
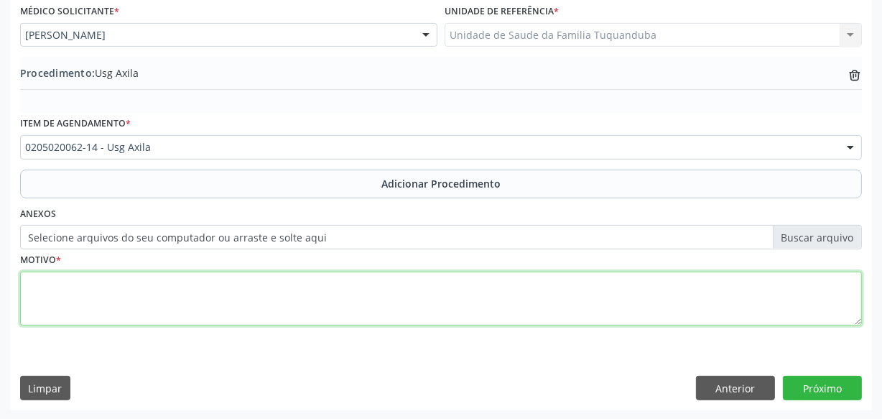
click at [191, 291] on textarea at bounding box center [441, 299] width 842 height 55
type textarea "Nódulo móvel axilar."
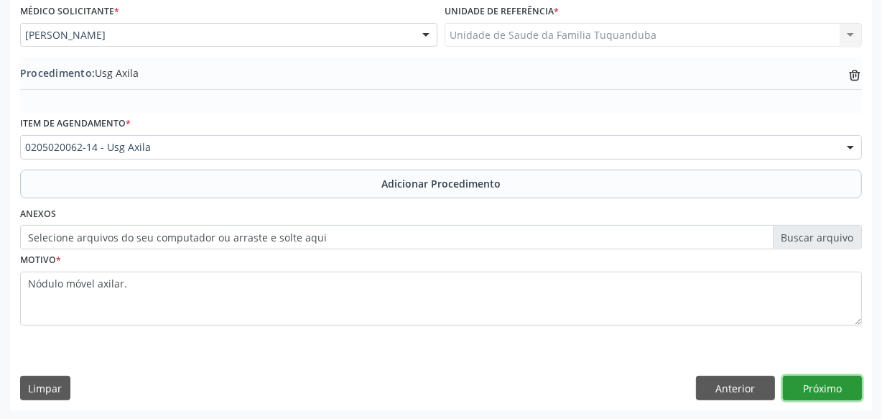
click at [834, 383] on button "Próximo" at bounding box center [822, 388] width 79 height 24
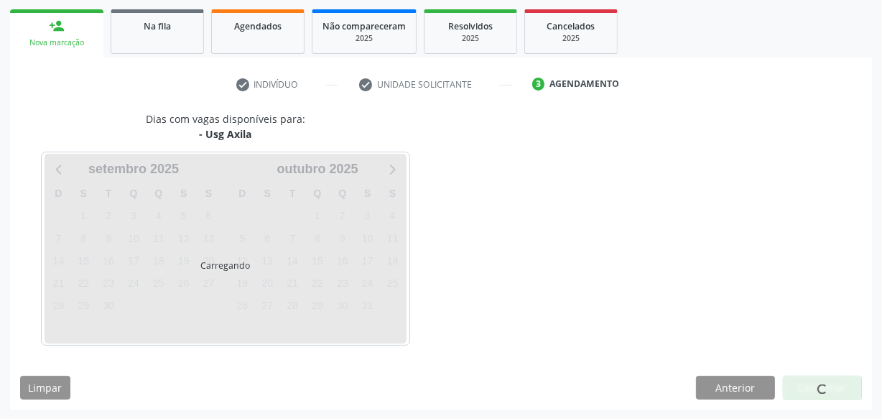
scroll to position [267, 0]
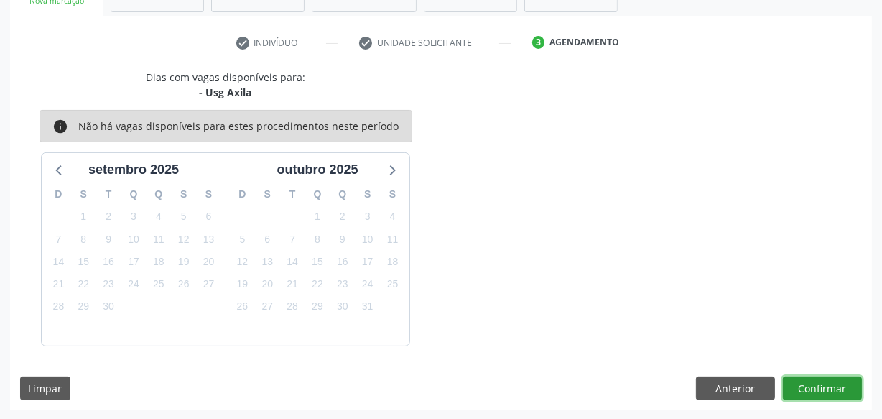
click at [843, 391] on button "Confirmar" at bounding box center [822, 388] width 79 height 24
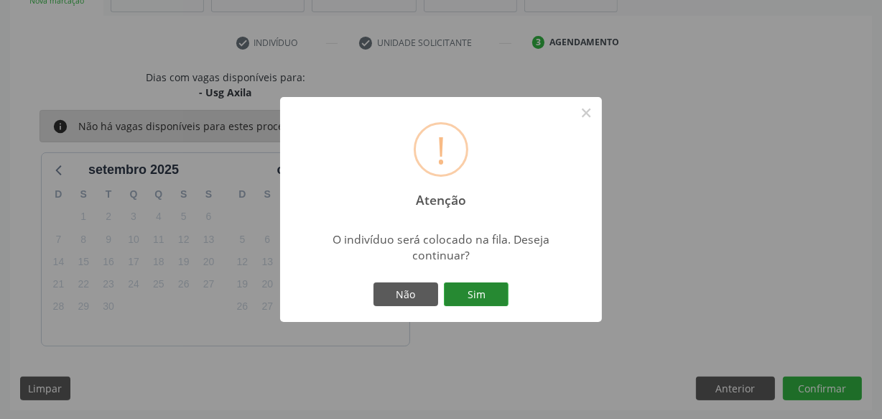
click at [484, 294] on button "Sim" at bounding box center [476, 294] width 65 height 24
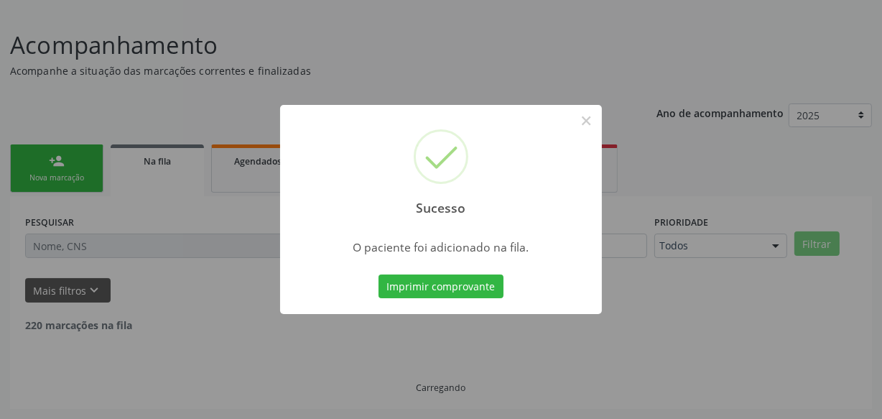
scroll to position [75, 0]
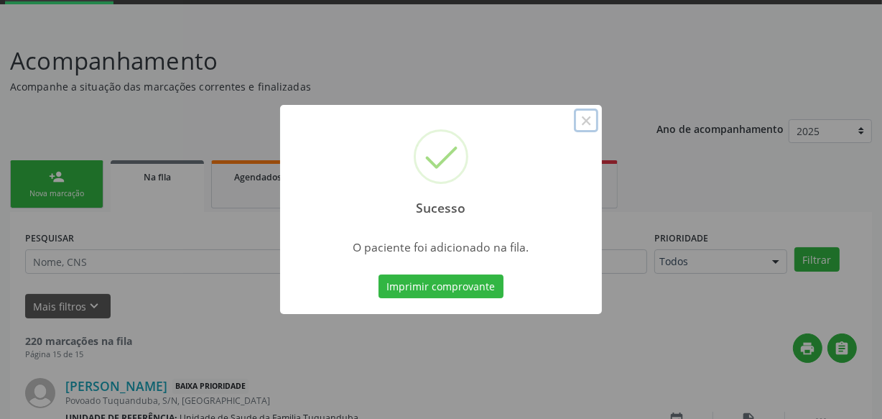
click at [586, 125] on button "×" at bounding box center [586, 120] width 24 height 24
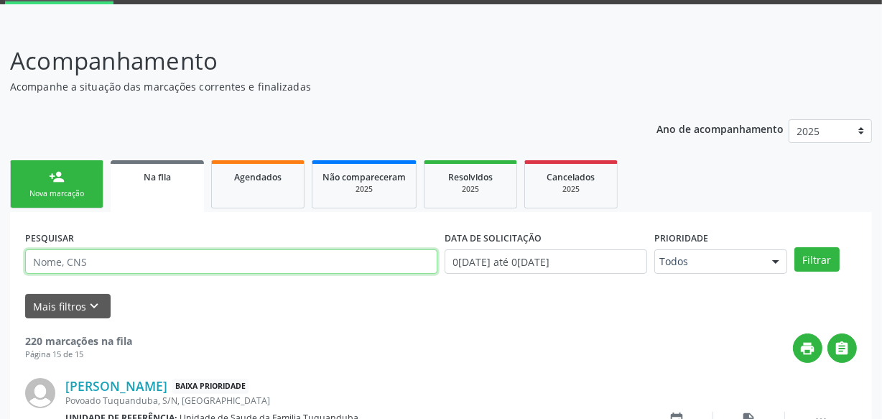
click at [172, 251] on input "text" at bounding box center [231, 261] width 412 height 24
type input "702505387322834"
drag, startPoint x: 136, startPoint y: 260, endPoint x: 0, endPoint y: 259, distance: 135.8
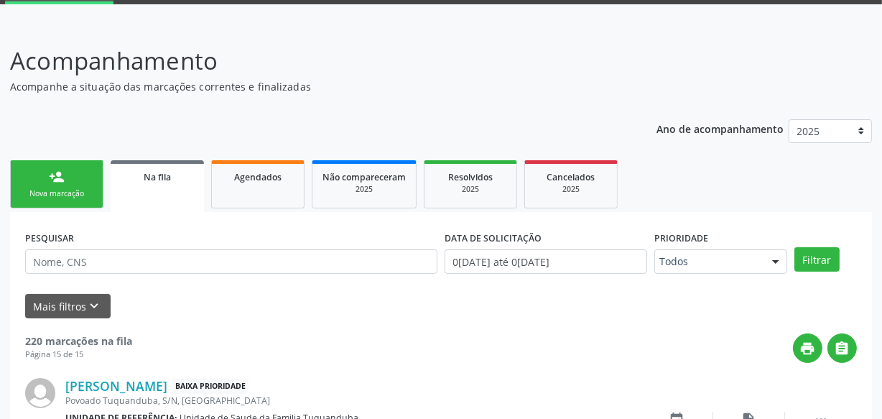
click at [83, 190] on div "Nova marcação" at bounding box center [57, 193] width 72 height 11
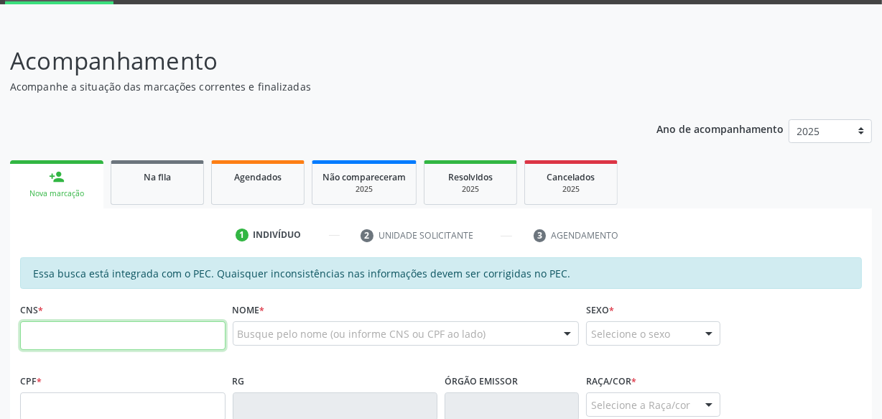
paste input "702 5053 8732 2834"
type input "702 5053 8732 2834"
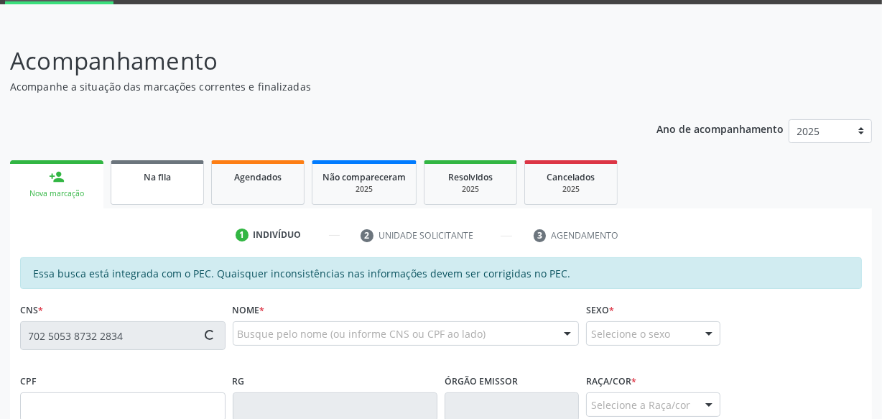
type input "142.064.224-35"
type input "25[DATE]"
type input "[PERSON_NAME]"
type input "[PHONE_NUMBER]"
type input "S/N"
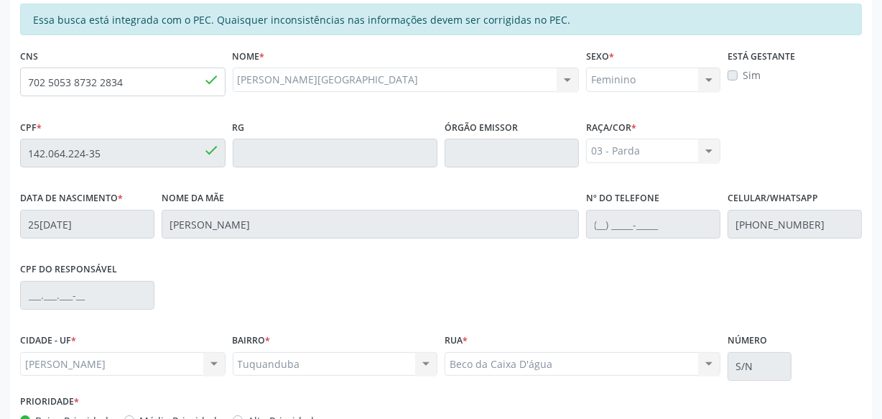
scroll to position [421, 0]
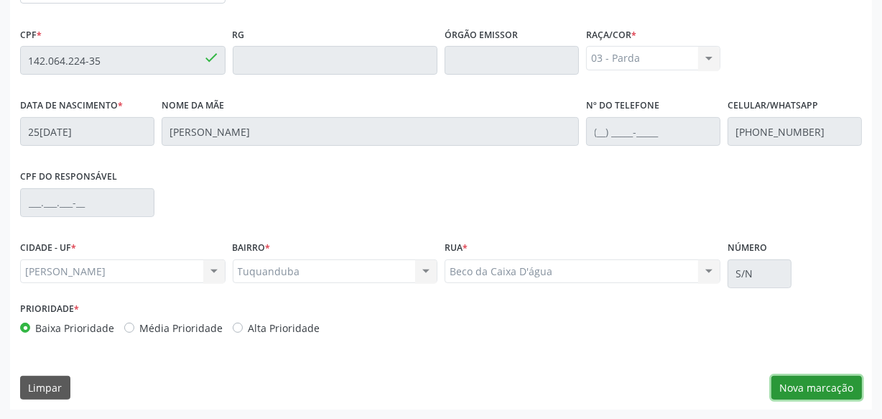
click at [786, 387] on button "Nova marcação" at bounding box center [817, 388] width 91 height 24
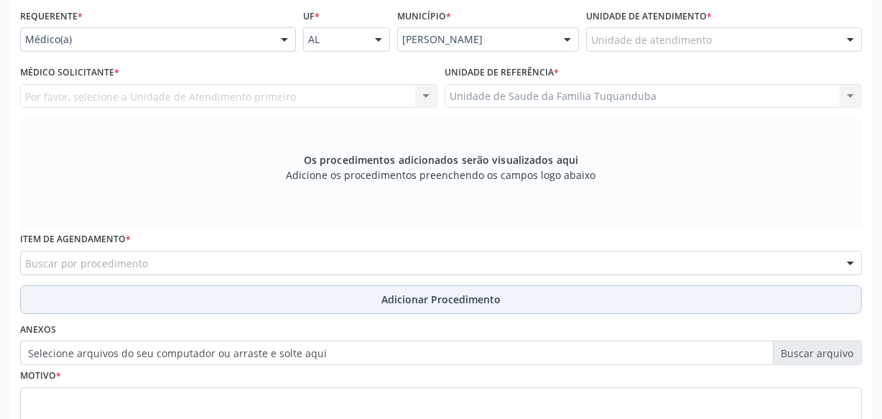
scroll to position [290, 0]
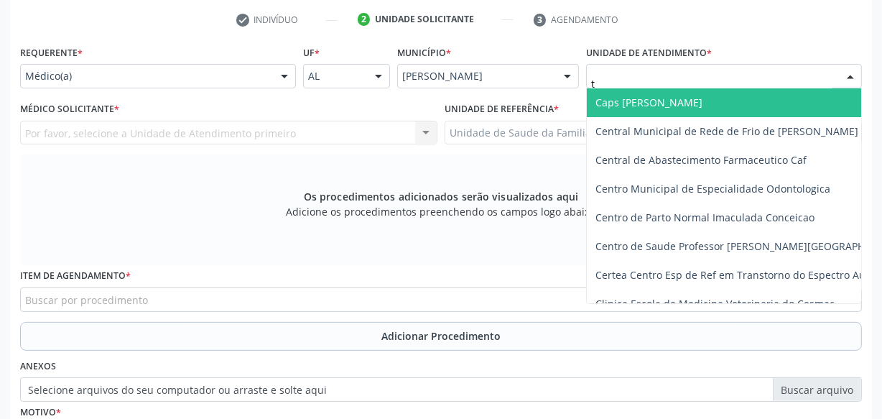
type input "tu"
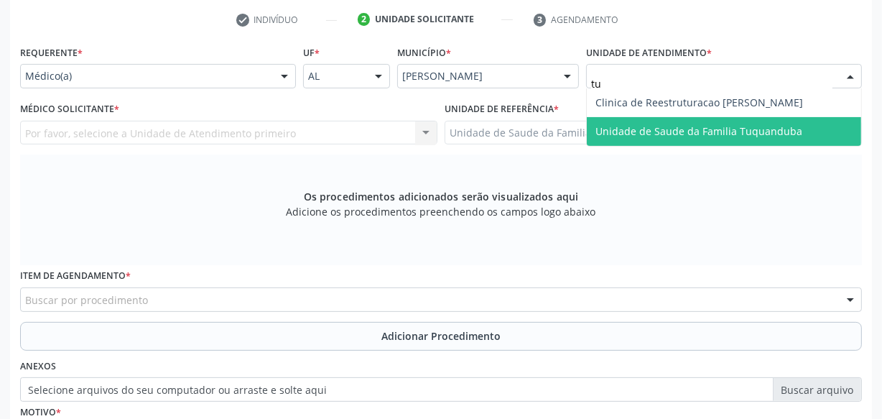
click at [695, 127] on span "Unidade de Saude da Familia Tuquanduba" at bounding box center [699, 131] width 207 height 14
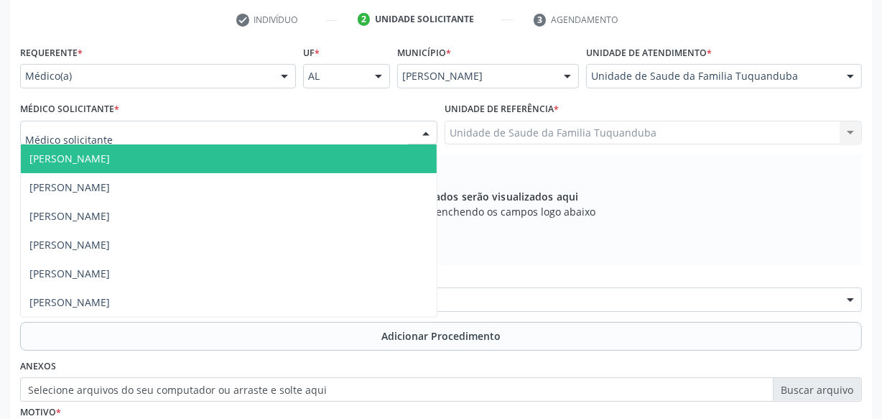
click at [186, 134] on div at bounding box center [228, 133] width 417 height 24
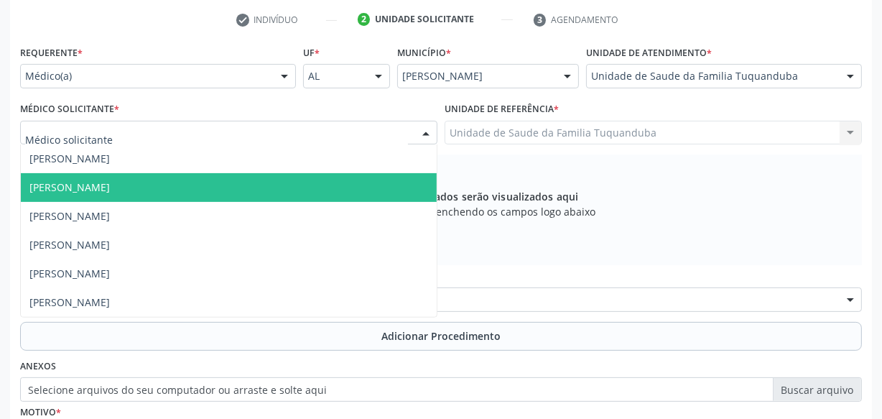
click at [110, 180] on span "[PERSON_NAME]" at bounding box center [69, 187] width 80 height 14
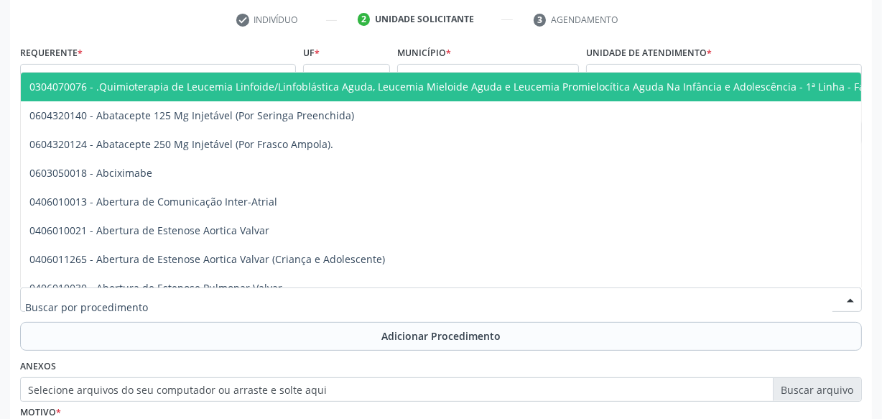
click at [374, 297] on div at bounding box center [441, 299] width 842 height 24
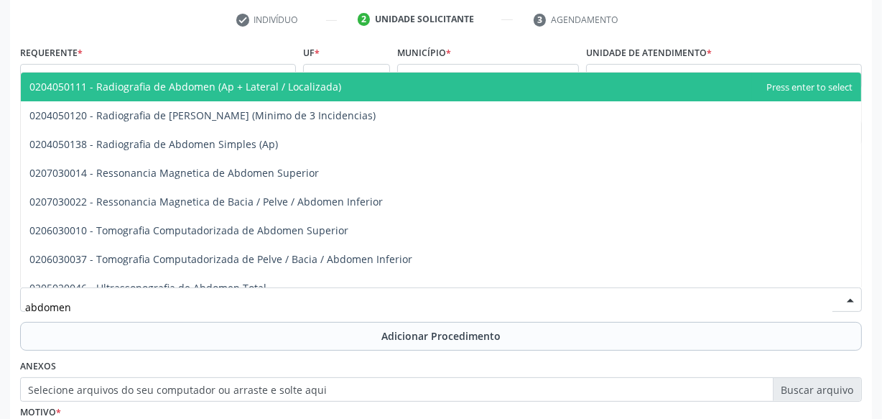
type input "abdomen t"
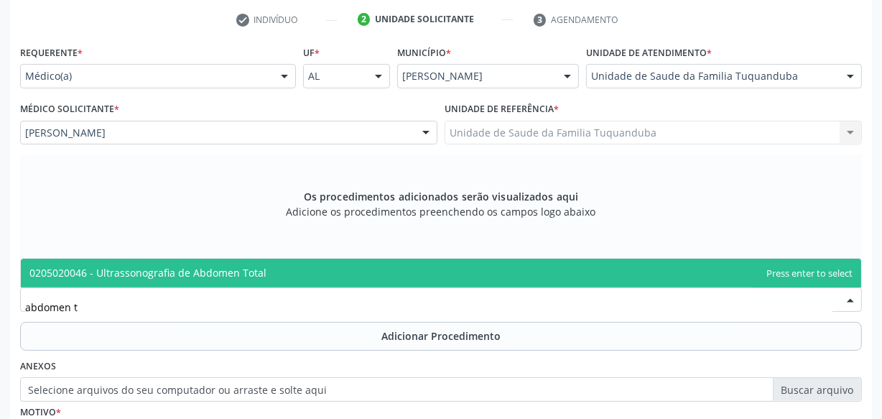
click at [353, 269] on span "0205020046 - Ultrassonografia de Abdomen Total" at bounding box center [441, 273] width 841 height 29
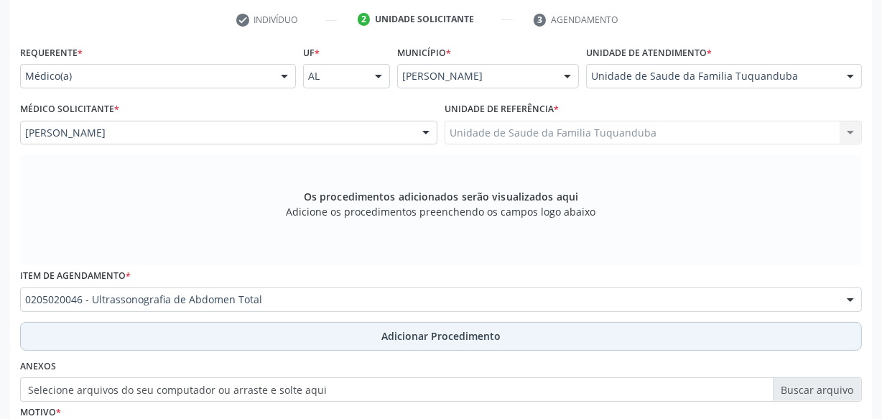
click at [391, 339] on span "Adicionar Procedimento" at bounding box center [440, 335] width 119 height 15
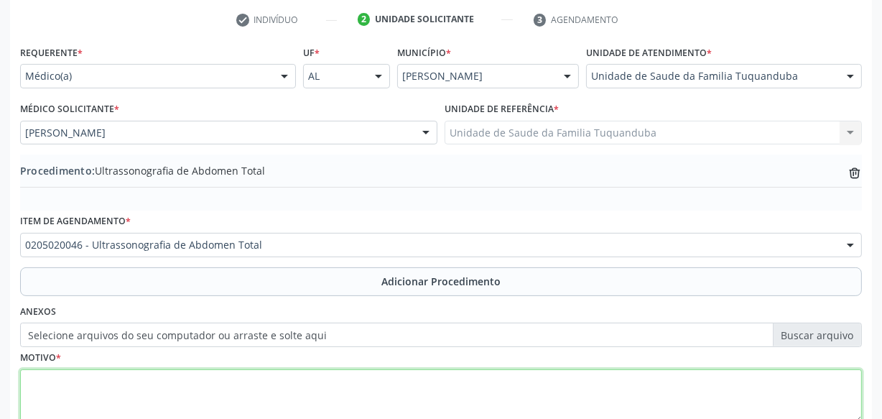
click at [356, 373] on textarea at bounding box center [441, 396] width 842 height 55
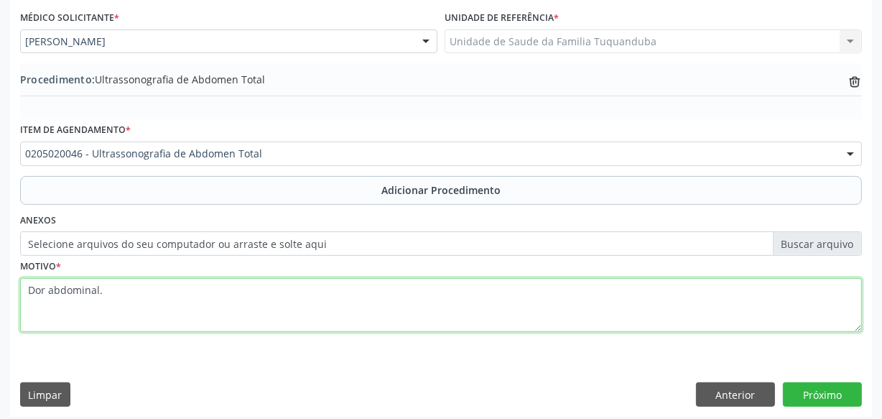
scroll to position [388, 0]
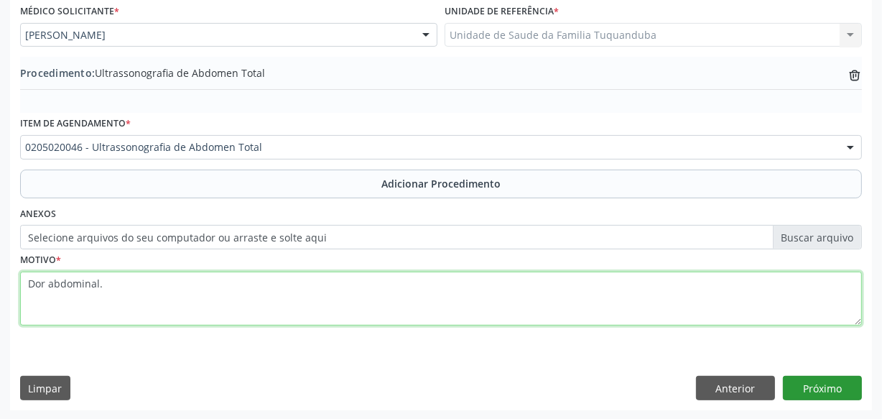
type textarea "Dor abdominal."
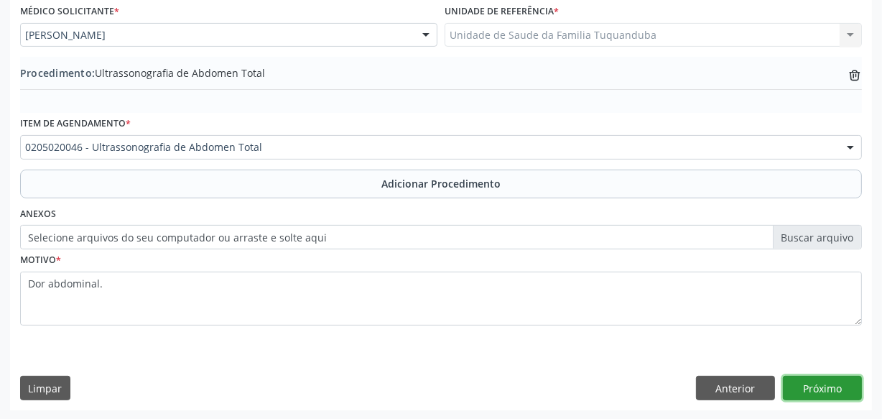
click at [841, 388] on button "Próximo" at bounding box center [822, 388] width 79 height 24
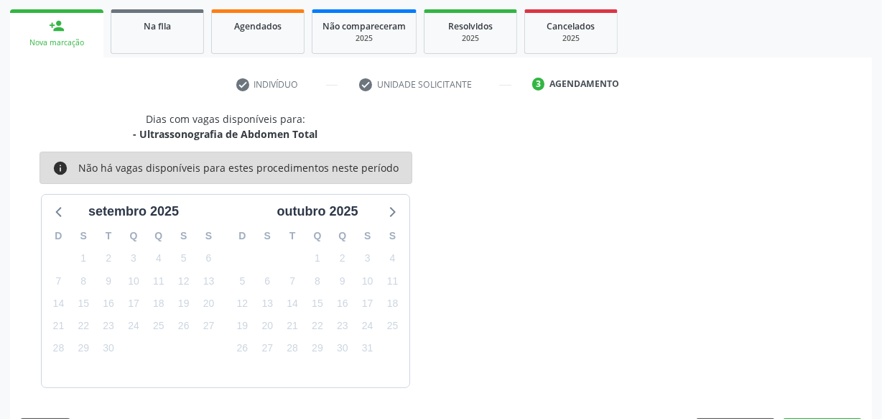
scroll to position [267, 0]
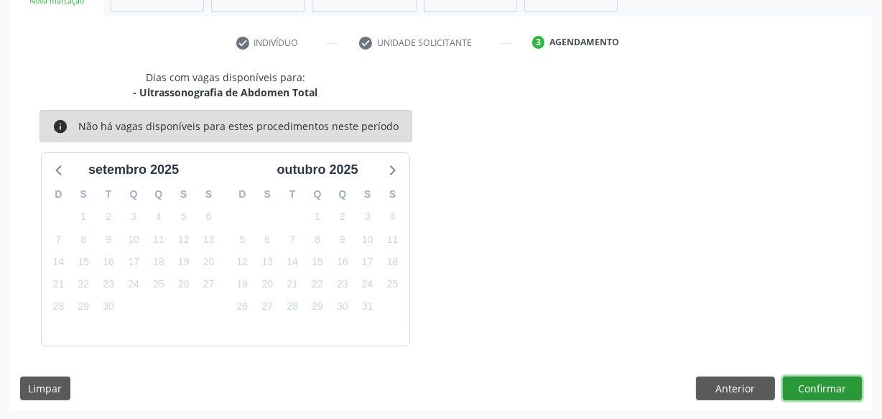
click at [841, 388] on button "Confirmar" at bounding box center [822, 388] width 79 height 24
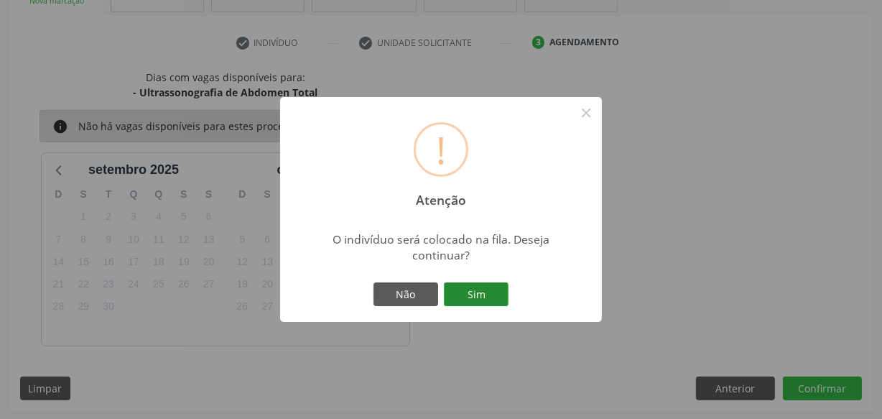
click at [478, 287] on button "Sim" at bounding box center [476, 294] width 65 height 24
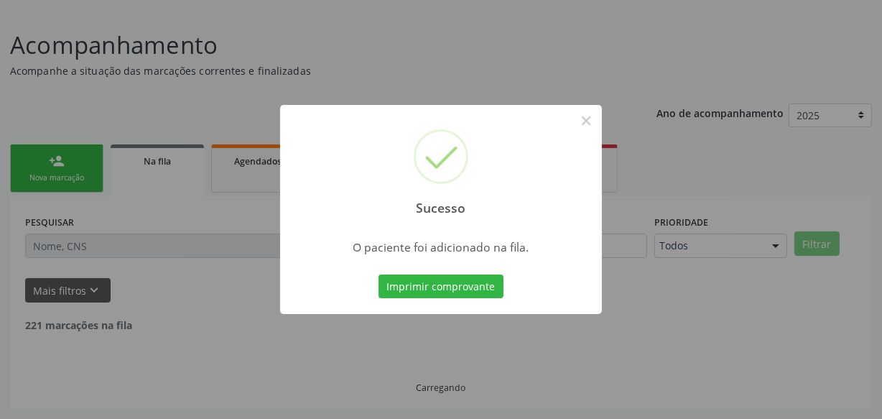
scroll to position [75, 0]
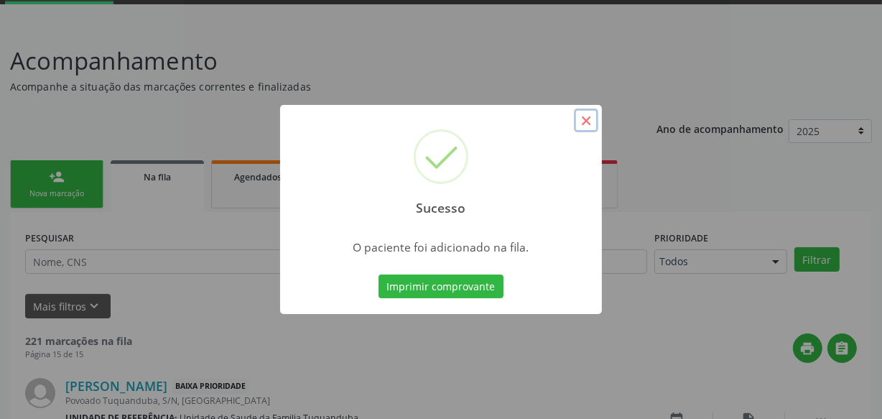
click at [581, 119] on button "×" at bounding box center [586, 120] width 24 height 24
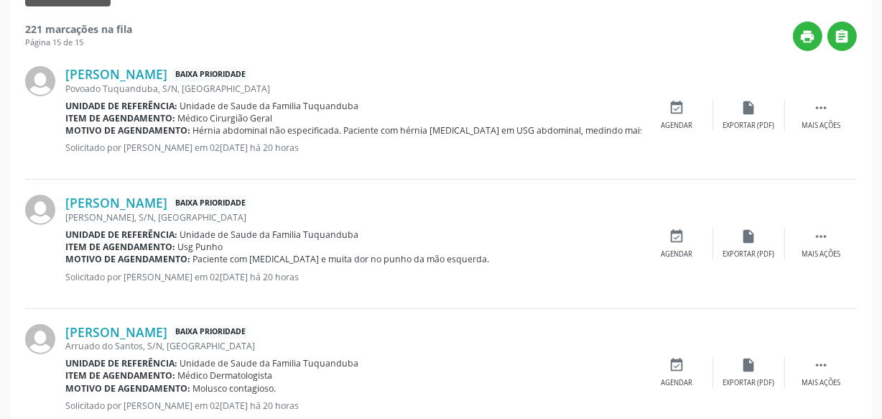
scroll to position [0, 0]
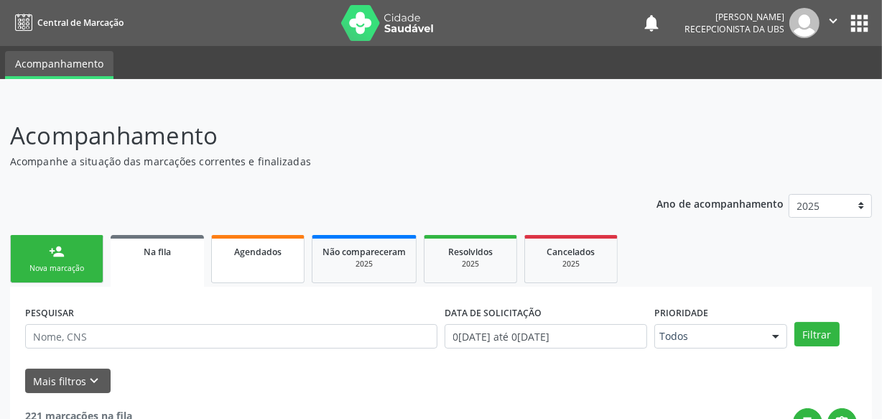
drag, startPoint x: 269, startPoint y: 269, endPoint x: 279, endPoint y: 274, distance: 11.2
click at [268, 269] on link "Agendados" at bounding box center [257, 259] width 93 height 48
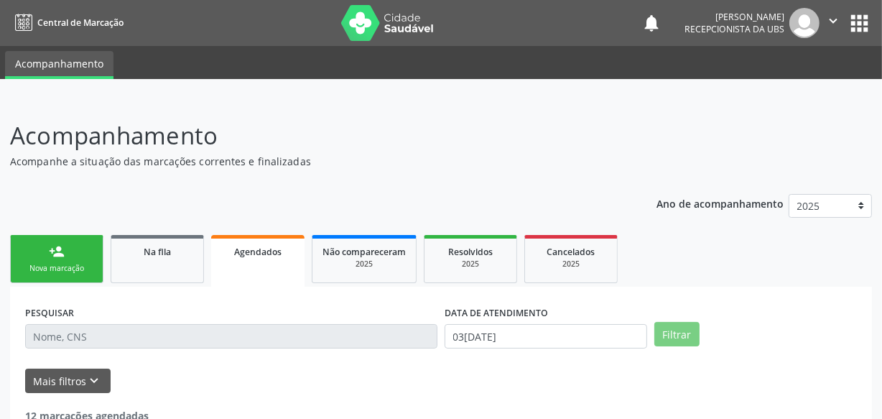
scroll to position [90, 0]
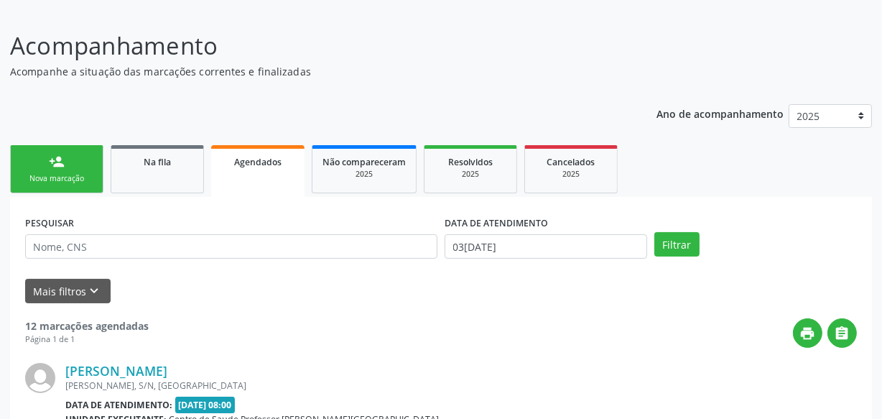
click at [78, 173] on div "Nova marcação" at bounding box center [57, 178] width 72 height 11
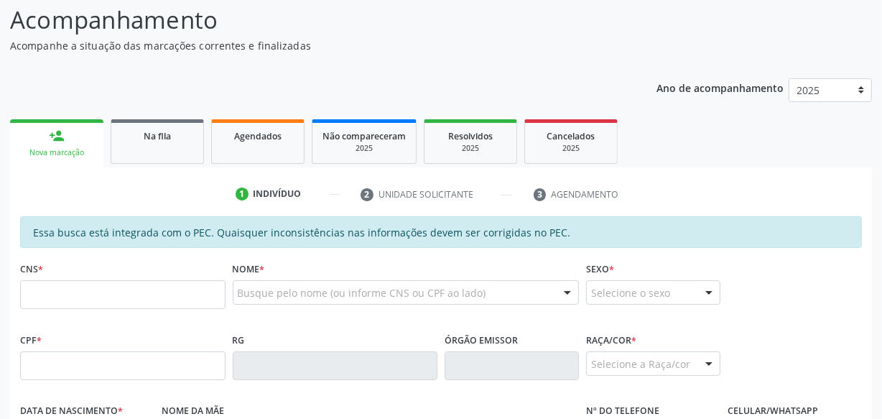
scroll to position [130, 0]
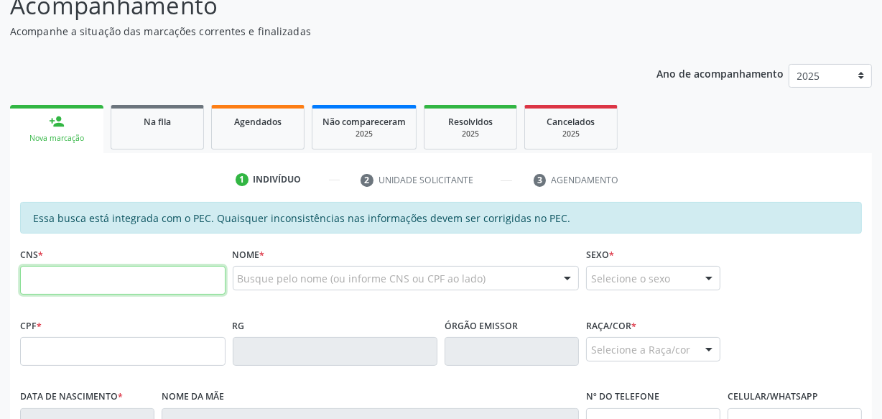
paste input "706 8062 9910 9129"
type input "706 8062 9910 9129"
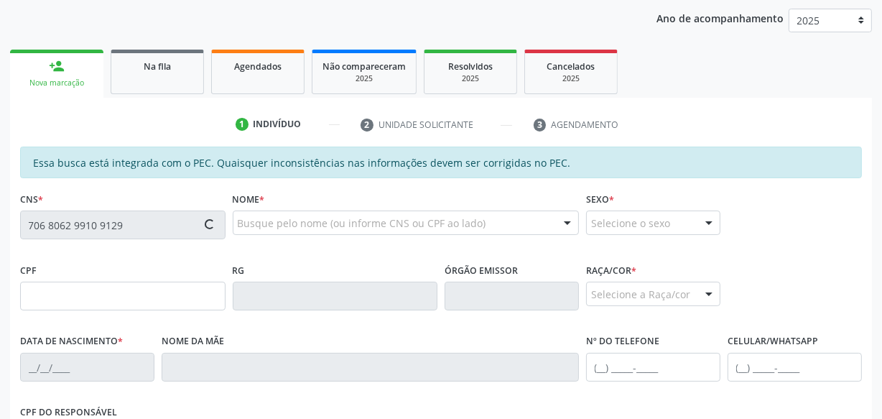
scroll to position [261, 0]
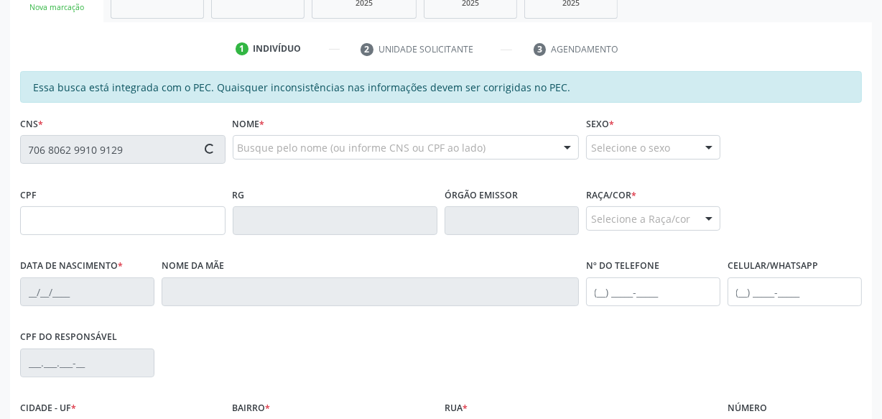
type input "150.744.374-90"
type input "15[DATE]"
type input "Bernadete [PERSON_NAME]"
type input "[PHONE_NUMBER]"
type input "S/N"
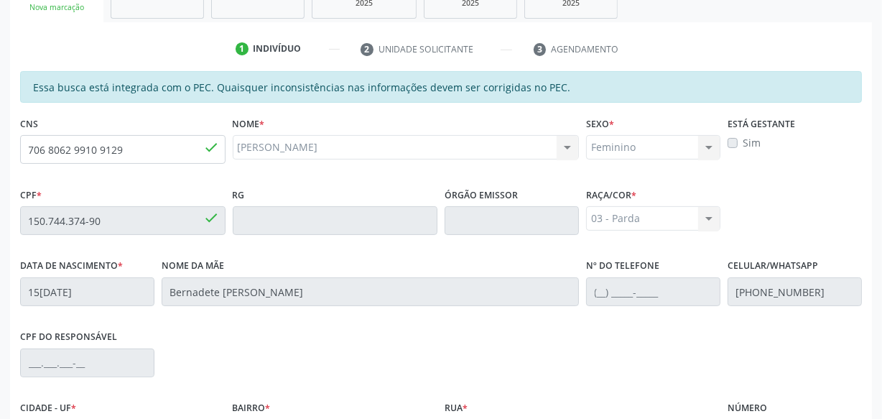
scroll to position [421, 0]
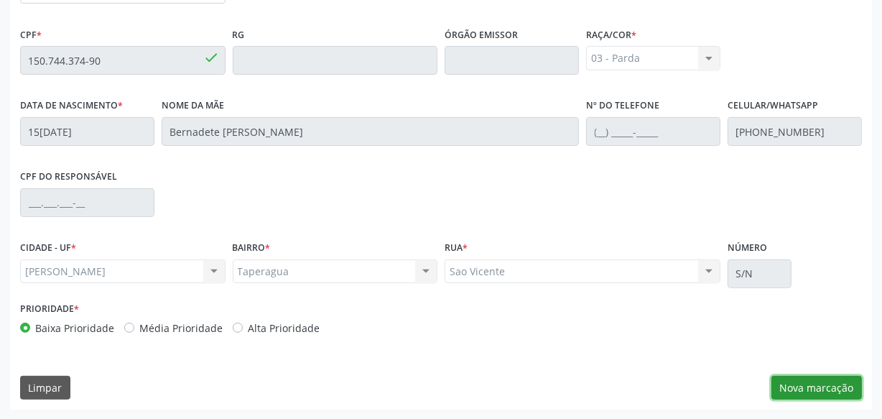
click at [789, 384] on button "Nova marcação" at bounding box center [817, 388] width 91 height 24
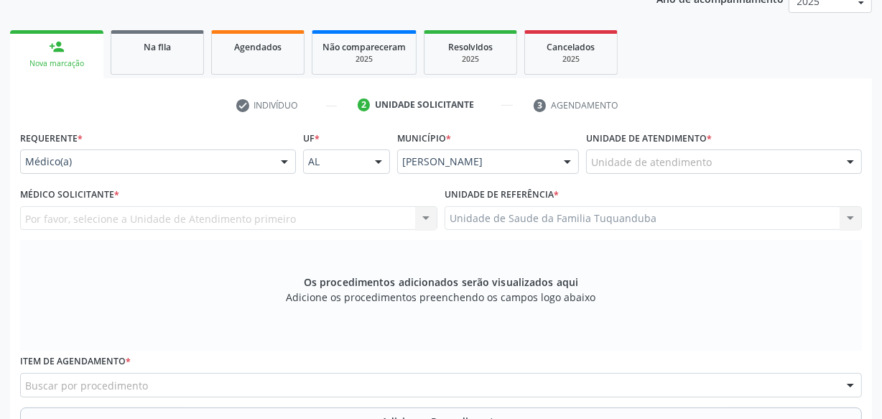
scroll to position [225, 0]
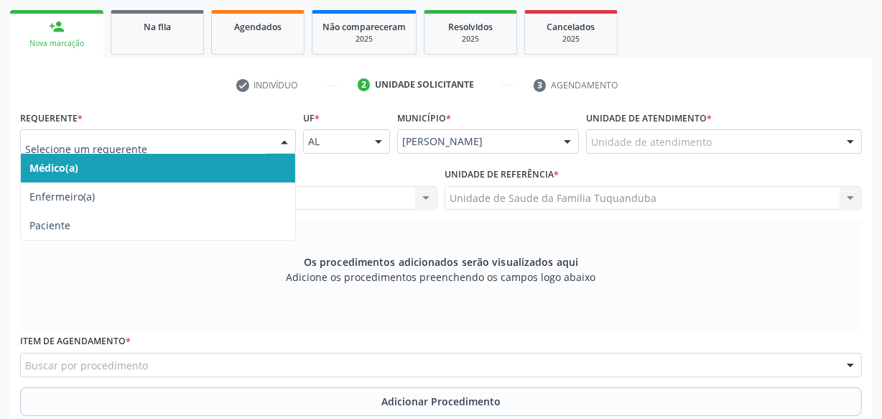
click at [156, 132] on div at bounding box center [158, 141] width 276 height 24
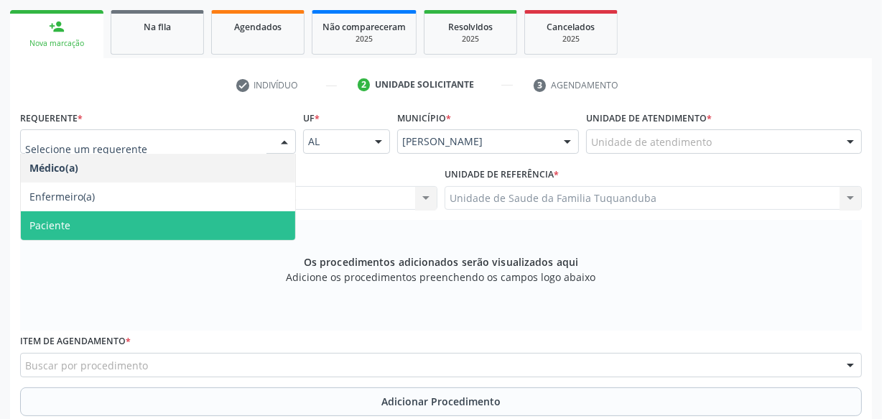
click at [119, 230] on span "Paciente" at bounding box center [158, 225] width 274 height 29
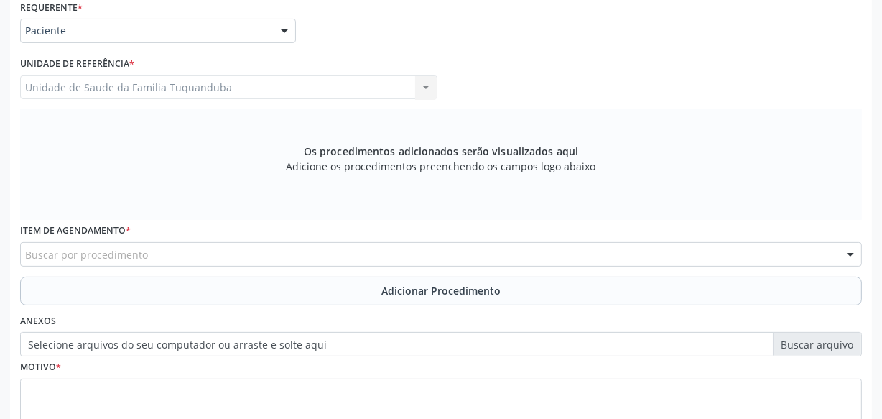
scroll to position [356, 0]
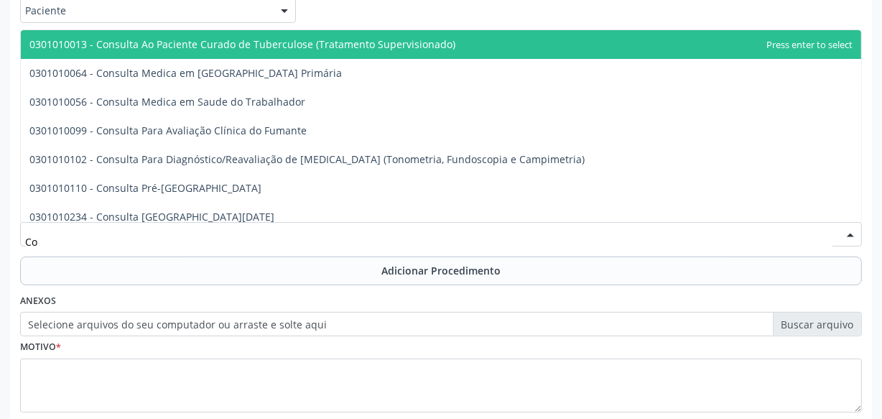
type input "C"
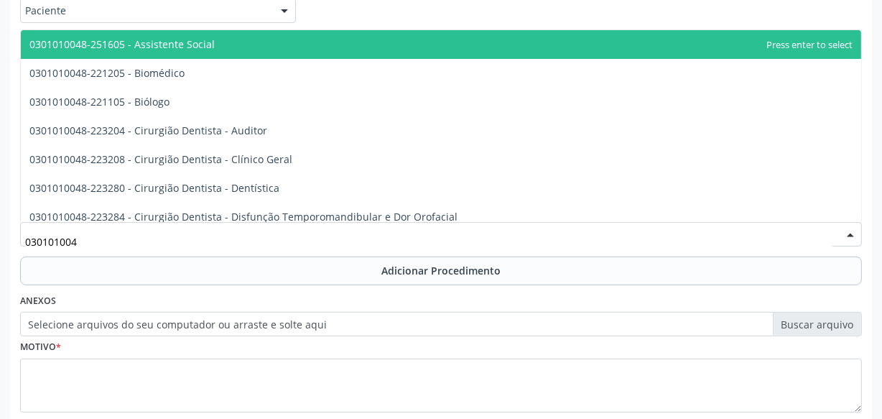
type input "0301010048"
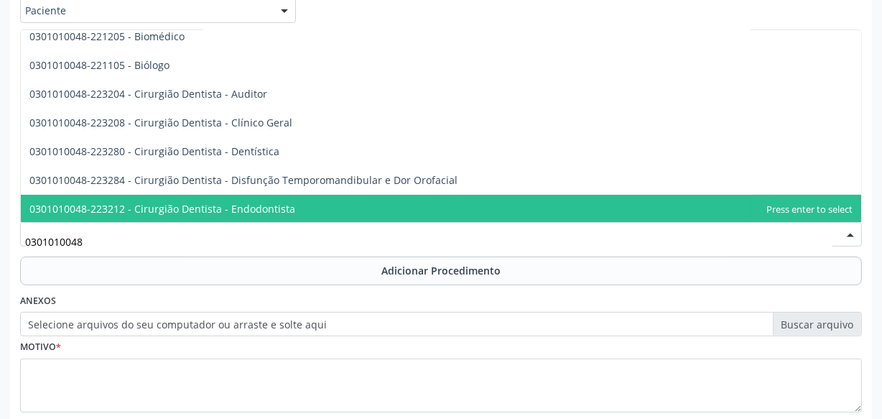
scroll to position [65, 0]
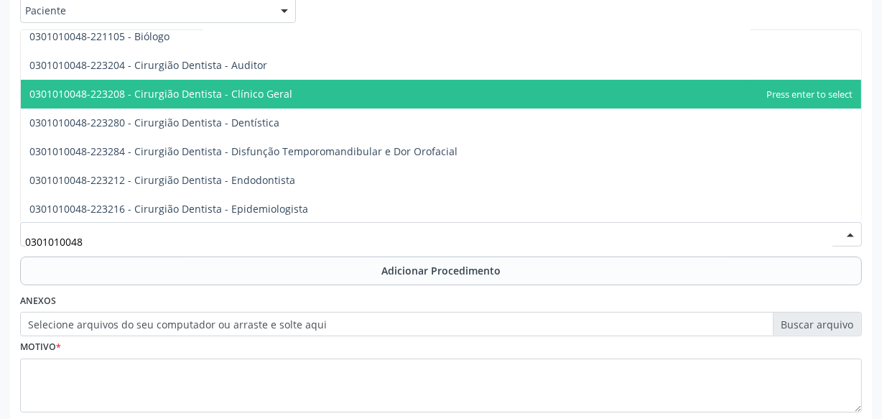
click at [240, 91] on span "0301010048-223208 - Cirurgião Dentista - Clínico Geral" at bounding box center [160, 94] width 263 height 14
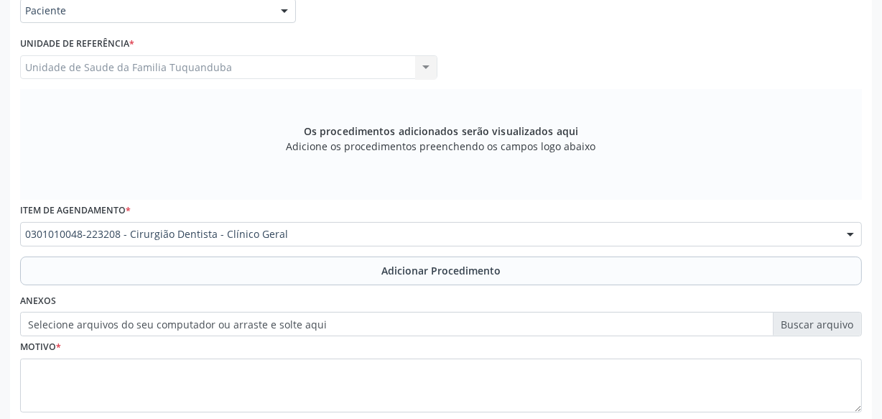
click at [234, 273] on button "Adicionar Procedimento" at bounding box center [441, 270] width 842 height 29
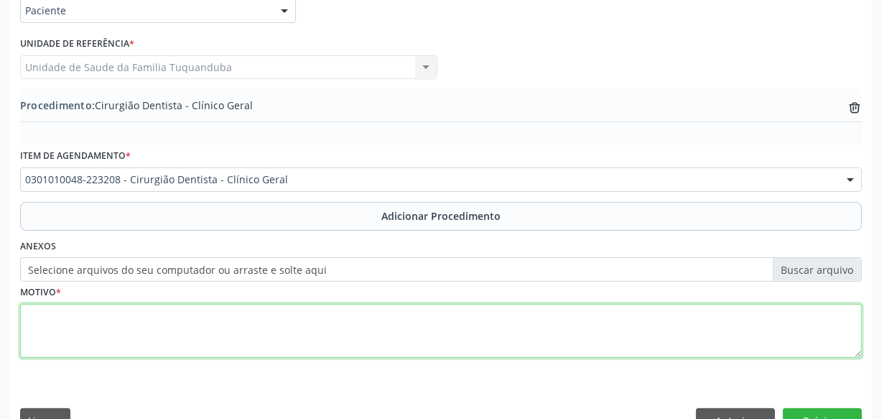
click at [233, 308] on textarea at bounding box center [441, 331] width 842 height 55
click at [27, 315] on textarea "Exondontia elementos 38 e 48 + Radiografia periapical." at bounding box center [441, 331] width 842 height 55
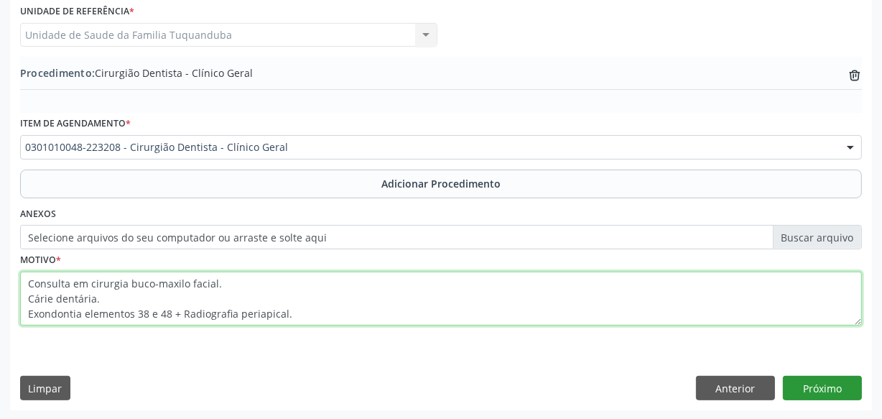
type textarea "Consulta em cirurgia buco-maxilo facial. Cárie dentária. Exondontia elementos 3…"
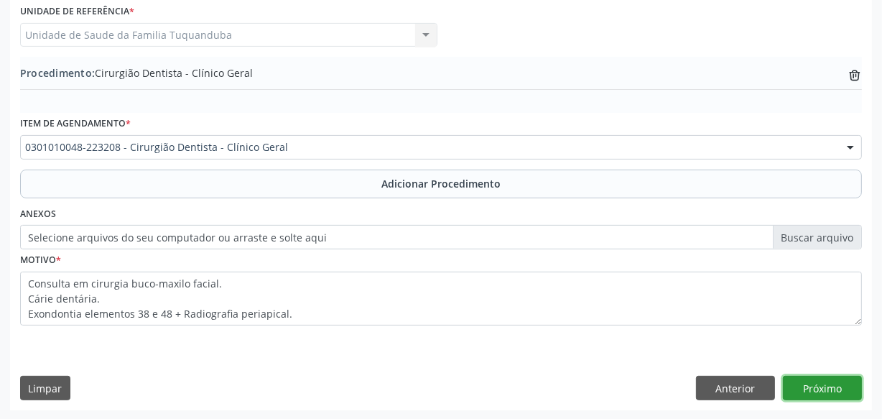
click at [826, 383] on button "Próximo" at bounding box center [822, 388] width 79 height 24
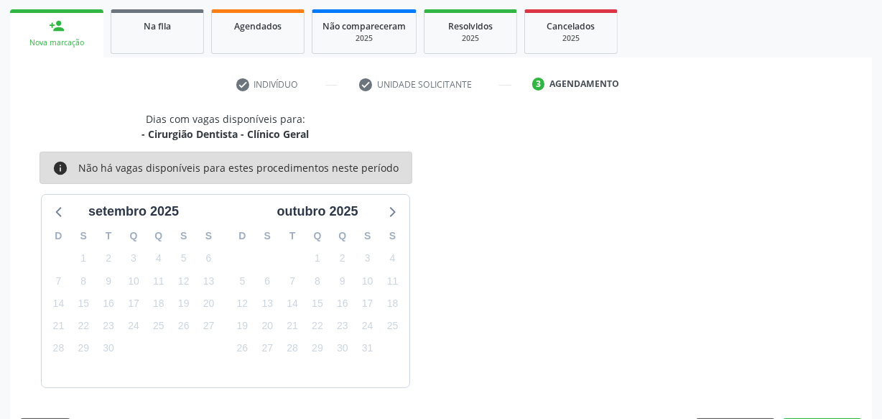
scroll to position [267, 0]
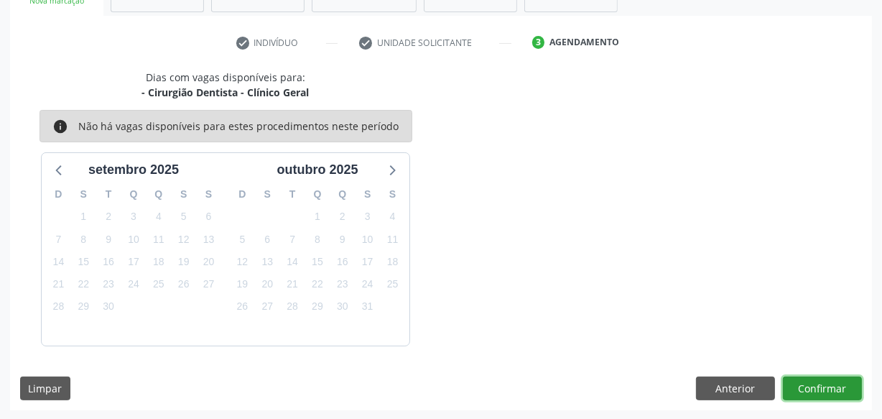
click at [827, 382] on button "Confirmar" at bounding box center [822, 388] width 79 height 24
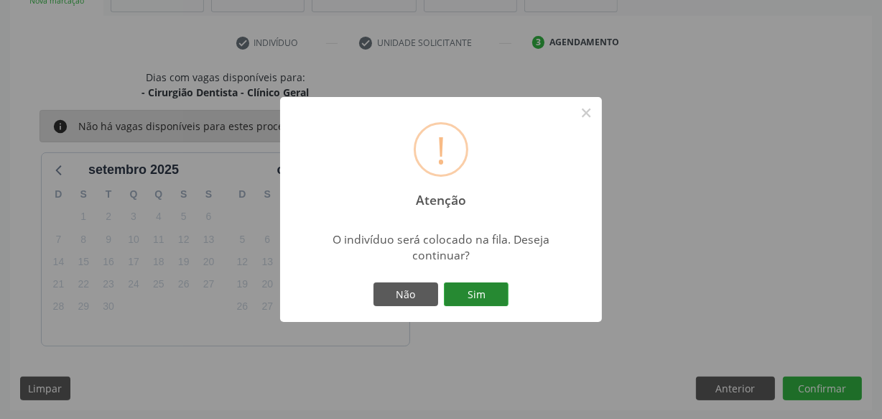
click at [463, 282] on button "Sim" at bounding box center [476, 294] width 65 height 24
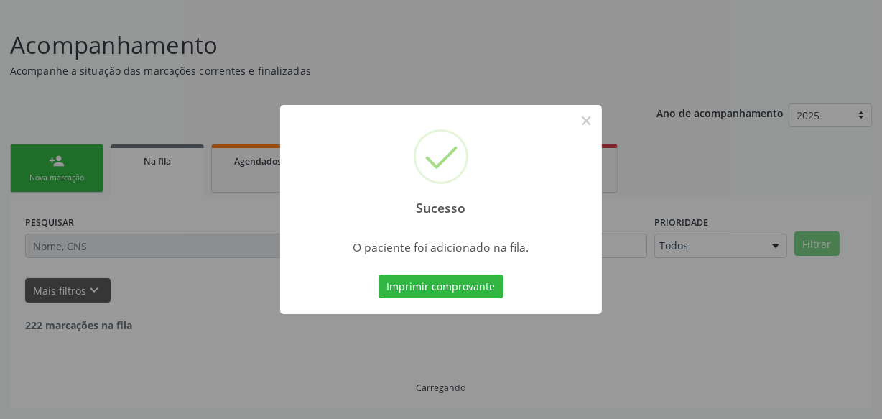
scroll to position [75, 0]
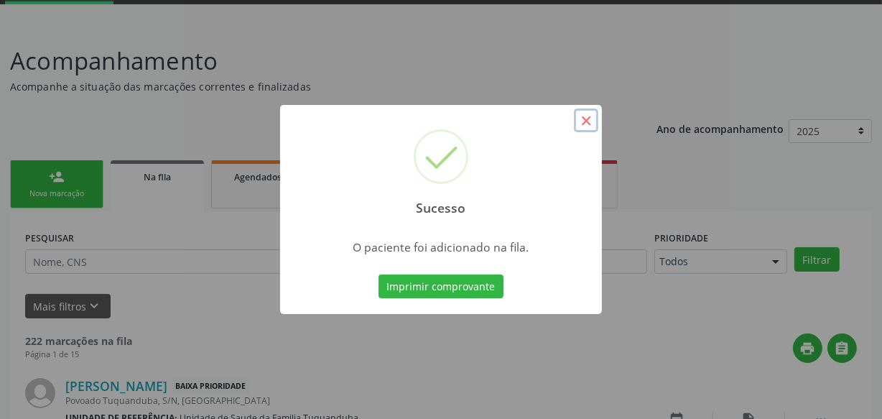
click at [587, 120] on button "×" at bounding box center [586, 120] width 24 height 24
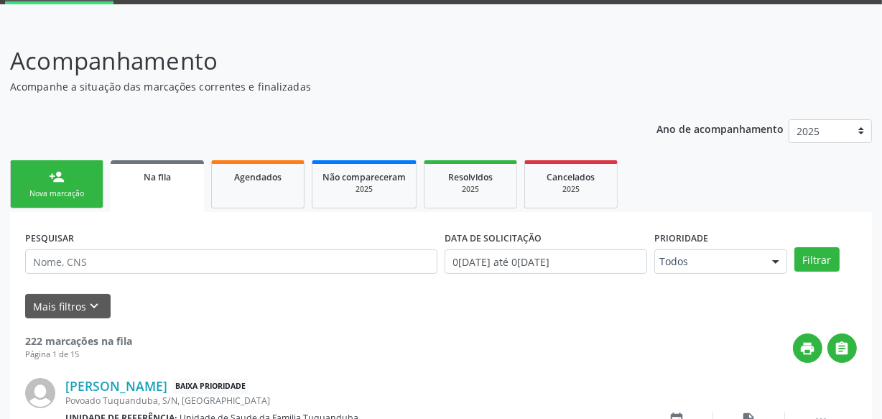
click at [66, 192] on div "Nova marcação" at bounding box center [57, 193] width 72 height 11
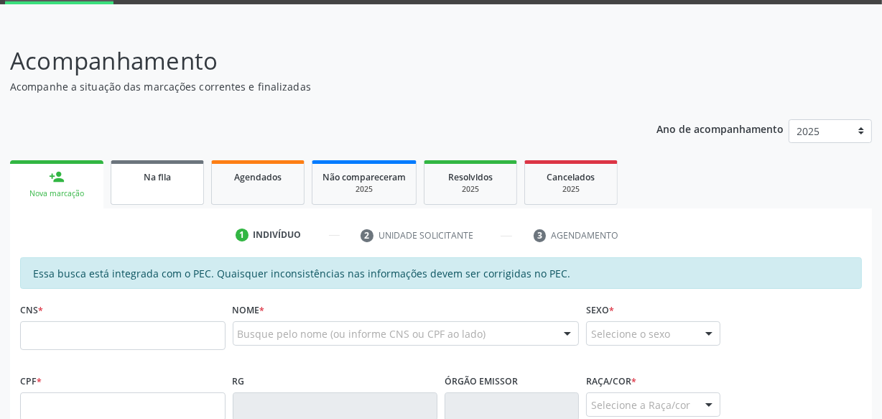
click at [145, 193] on link "Na fila" at bounding box center [157, 182] width 93 height 45
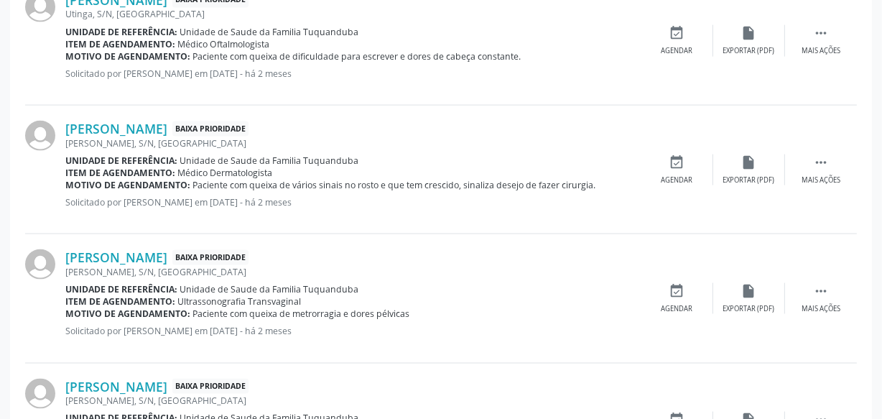
scroll to position [2062, 0]
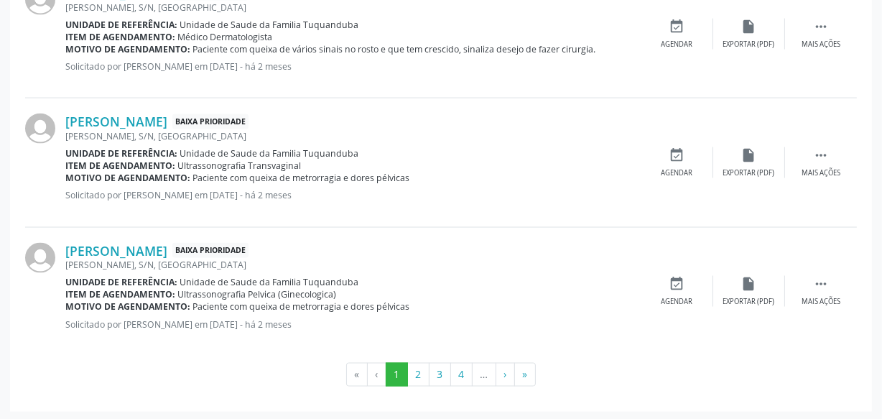
click at [544, 376] on ul "« ‹ 1 2 3 4 … › »" at bounding box center [441, 375] width 832 height 24
click at [517, 375] on button "»" at bounding box center [525, 375] width 22 height 24
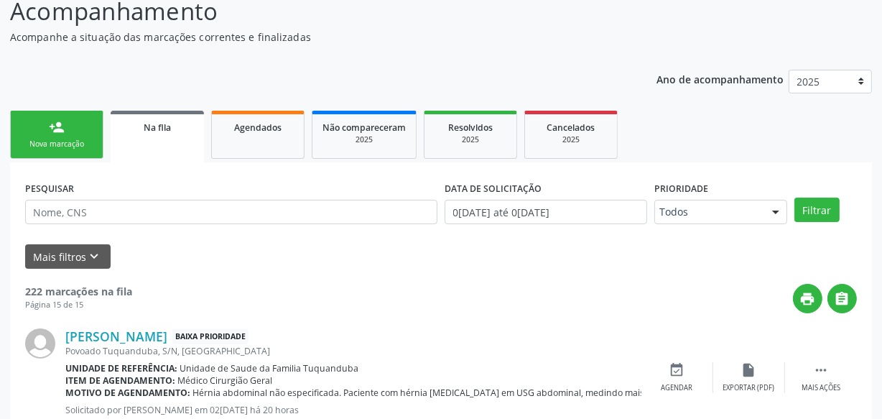
scroll to position [0, 0]
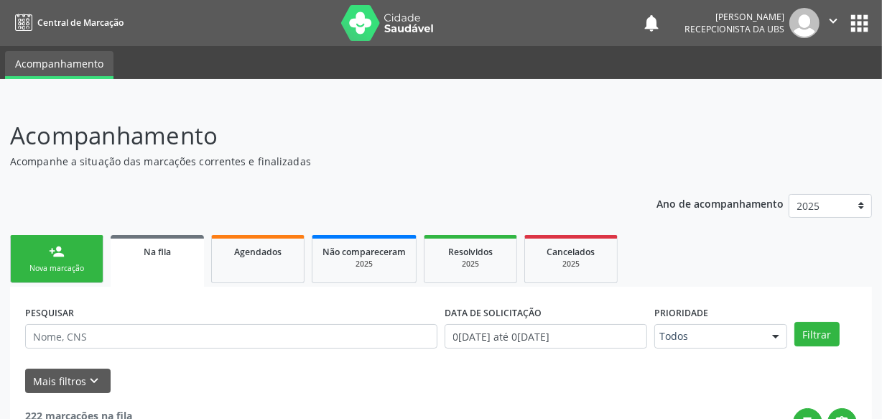
click at [93, 260] on link "person_add Nova marcação" at bounding box center [56, 259] width 93 height 48
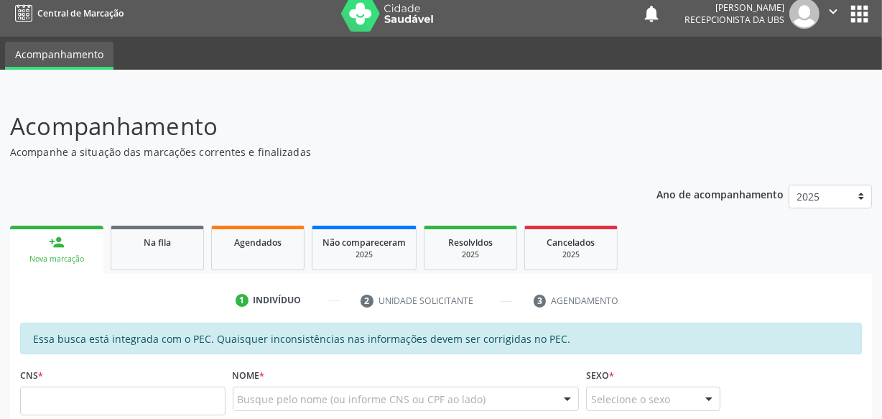
scroll to position [130, 0]
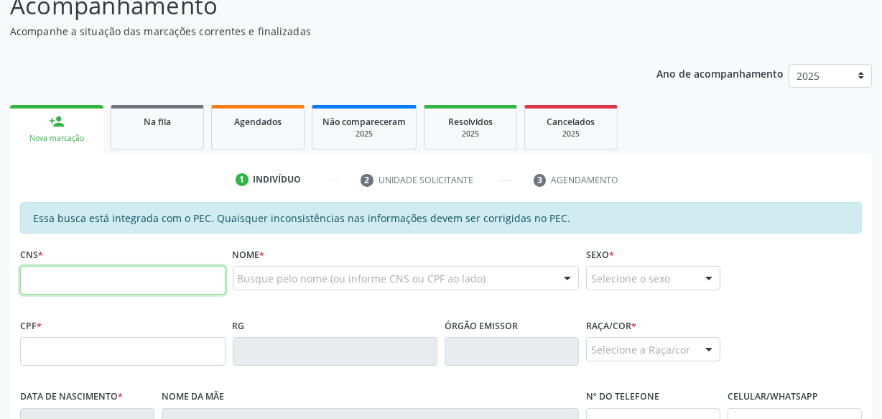
click at [177, 271] on input "text" at bounding box center [122, 280] width 205 height 29
type input "700 0039 7793 9208"
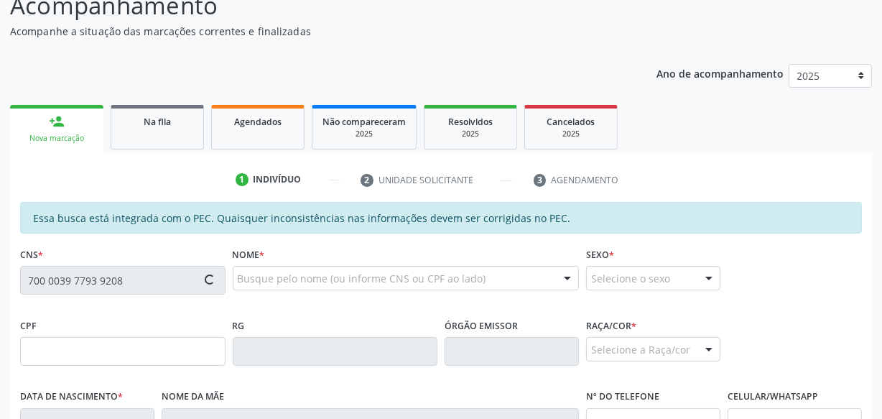
type input "047.523.401-43"
type input "[DATE]"
type input "Dulce [PERSON_NAME]"
type input "[PHONE_NUMBER]"
type input "S/N"
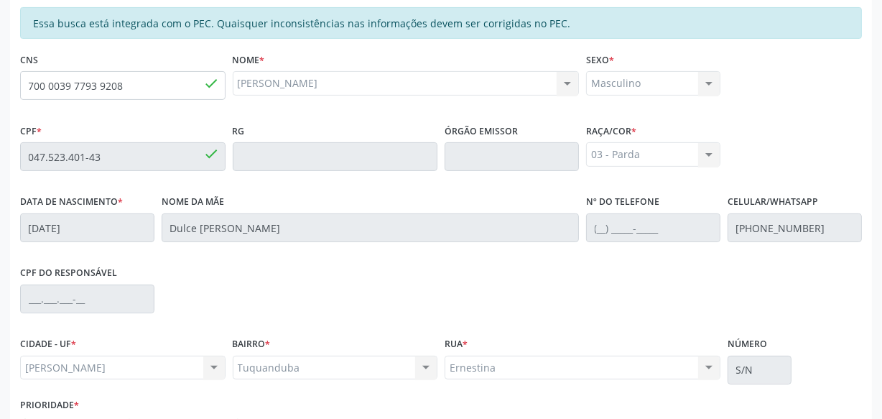
scroll to position [421, 0]
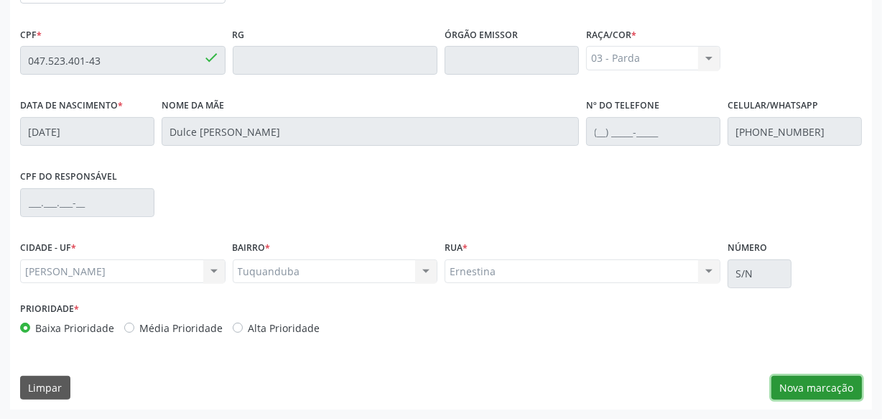
click at [840, 379] on button "Nova marcação" at bounding box center [817, 388] width 91 height 24
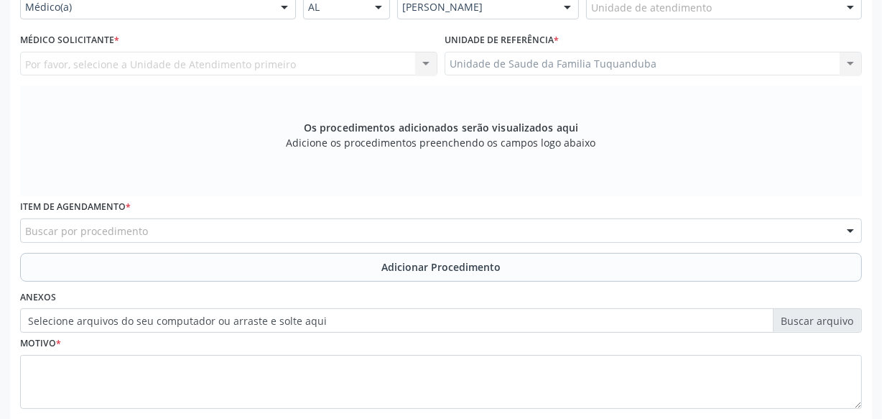
scroll to position [225, 0]
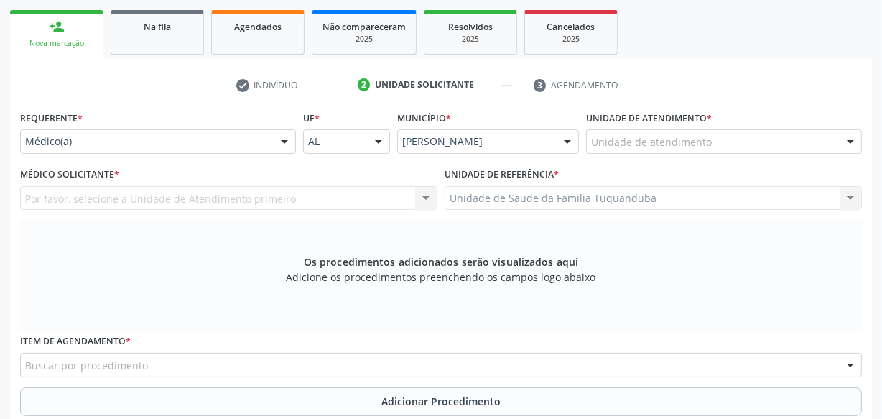
click at [716, 144] on div "Unidade de atendimento" at bounding box center [724, 141] width 276 height 24
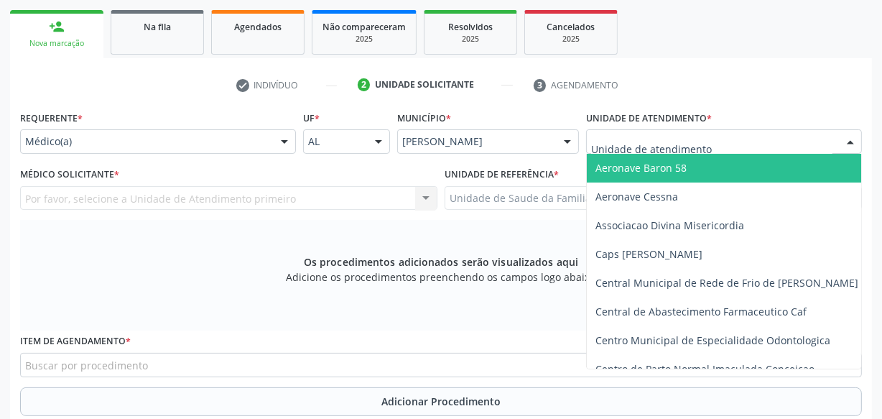
click at [223, 159] on div "Requerente * Médico(a) Médico(a) Enfermeiro(a) Paciente Nenhum resultado encont…" at bounding box center [158, 135] width 283 height 56
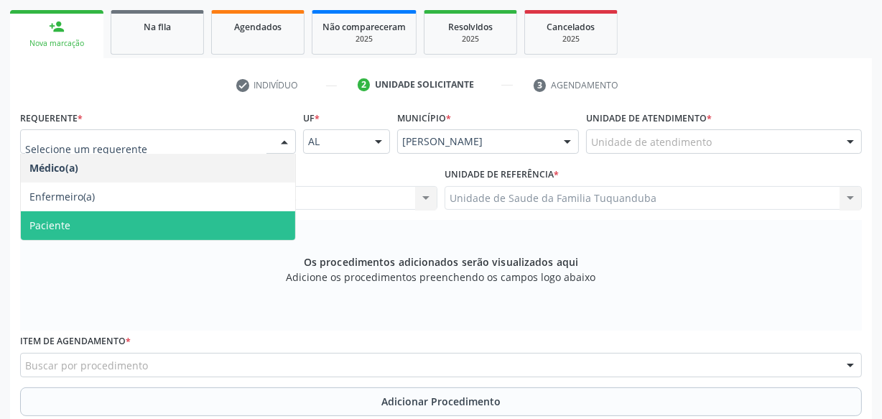
click at [186, 230] on span "Paciente" at bounding box center [158, 225] width 274 height 29
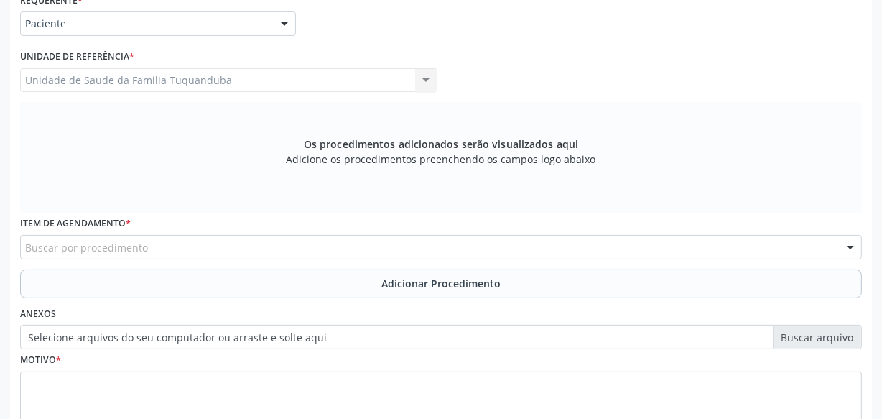
scroll to position [356, 0]
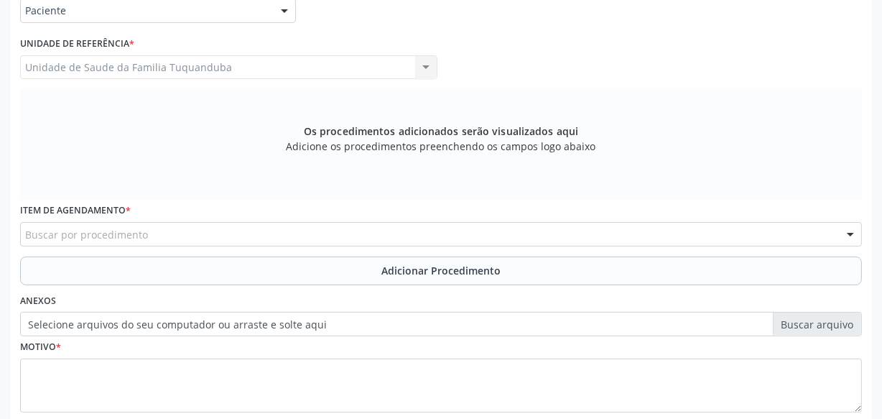
click at [188, 233] on div "Buscar por procedimento" at bounding box center [441, 234] width 842 height 24
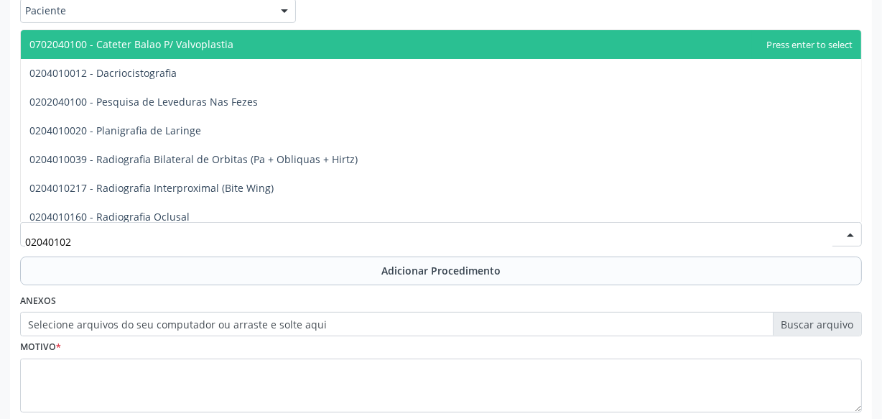
type input "020401022"
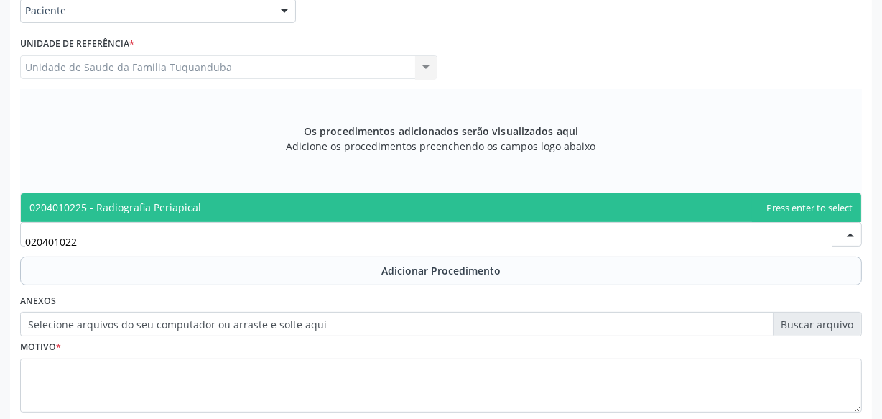
click at [208, 205] on span "0204010225 - Radiografia Periapical" at bounding box center [441, 207] width 841 height 29
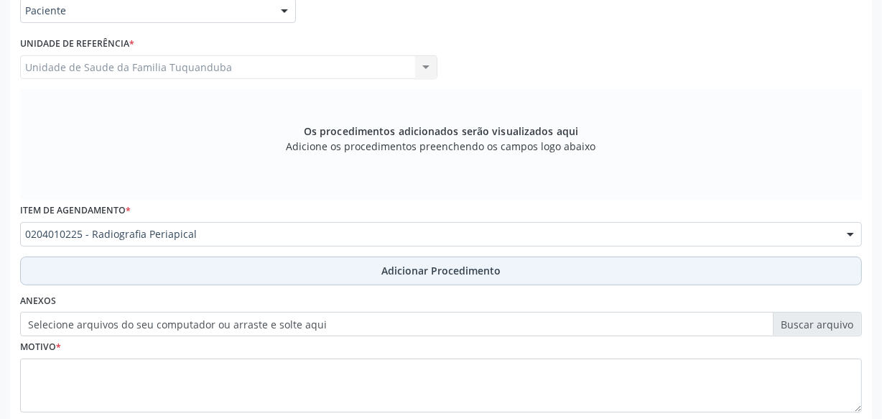
click at [383, 272] on span "Adicionar Procedimento" at bounding box center [440, 270] width 119 height 15
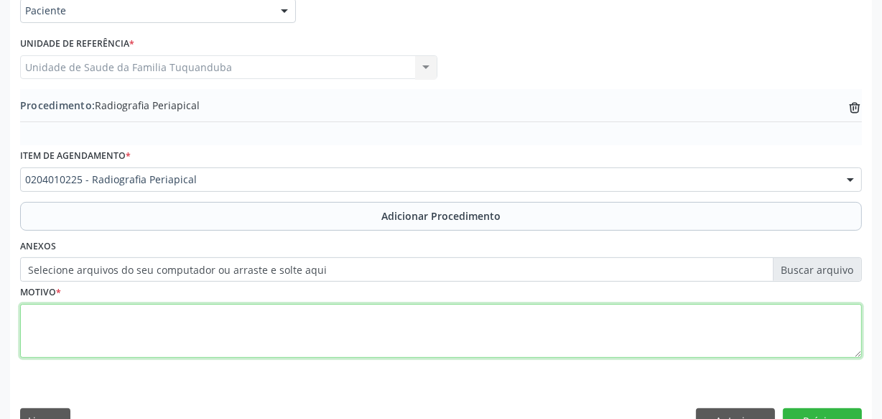
click at [371, 327] on textarea at bounding box center [441, 331] width 842 height 55
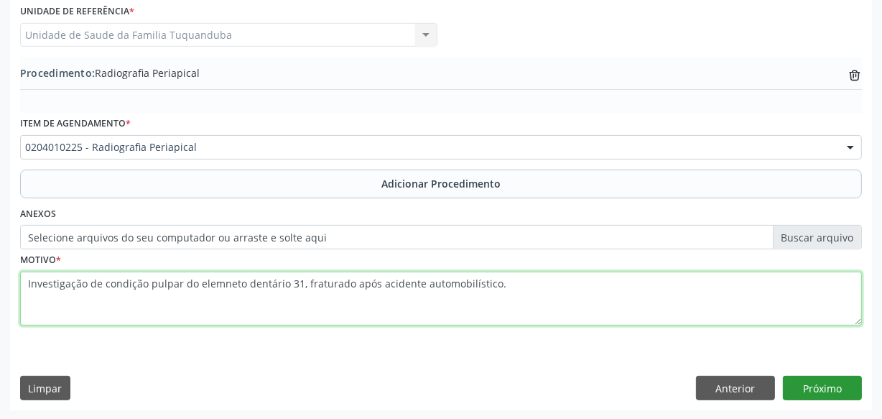
type textarea "Investigação de condição pulpar do elemneto dentário 31, fraturado após acident…"
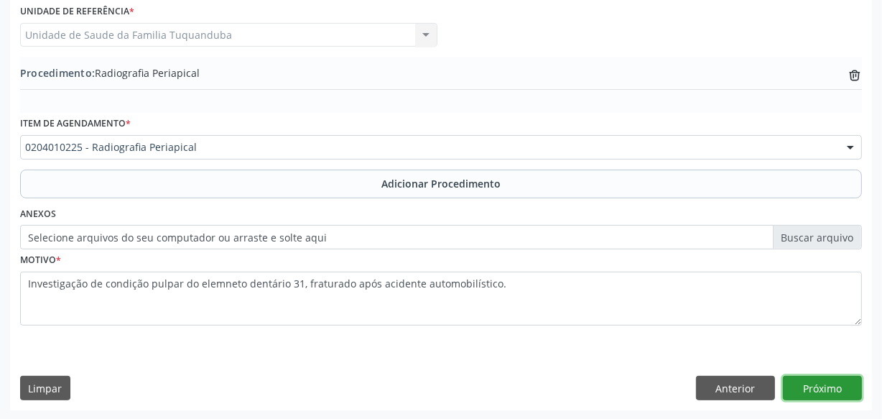
click at [828, 394] on button "Próximo" at bounding box center [822, 388] width 79 height 24
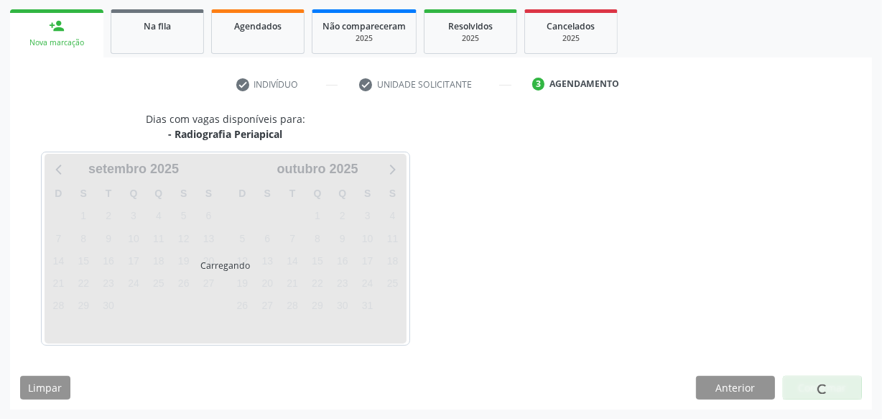
scroll to position [267, 0]
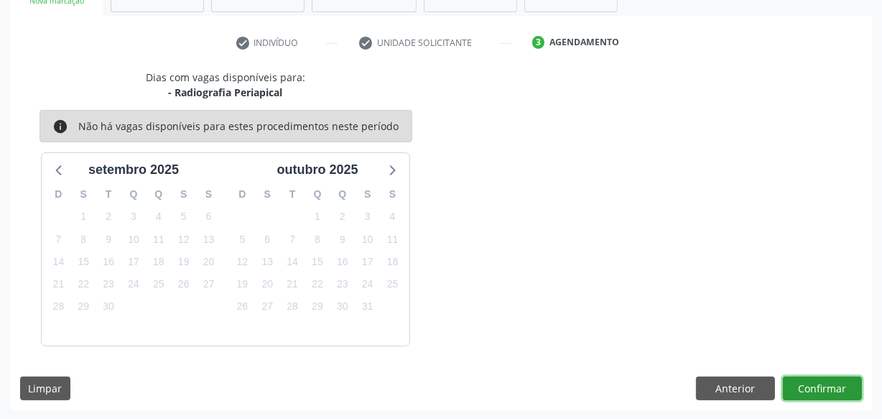
click at [829, 393] on button "Confirmar" at bounding box center [822, 388] width 79 height 24
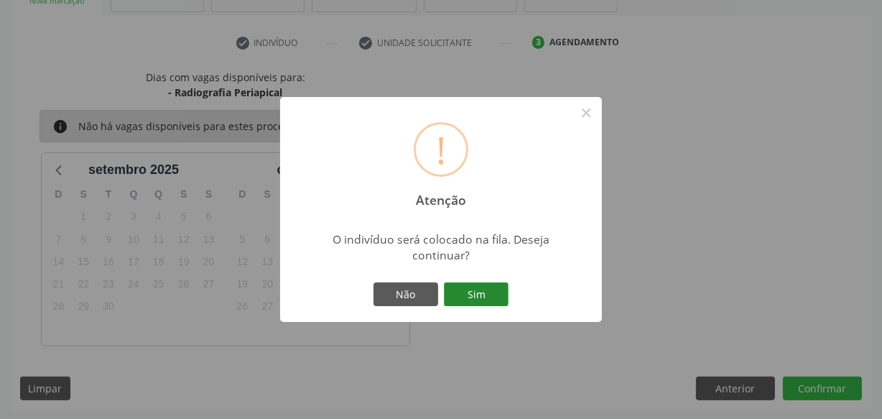
click at [490, 296] on button "Sim" at bounding box center [476, 294] width 65 height 24
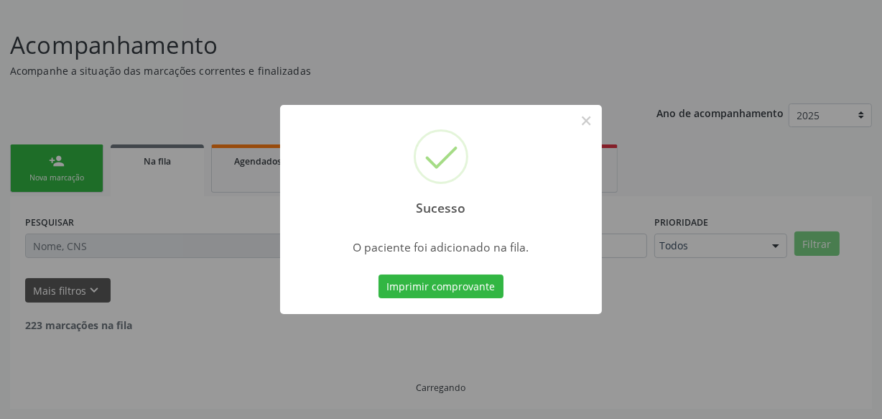
scroll to position [75, 0]
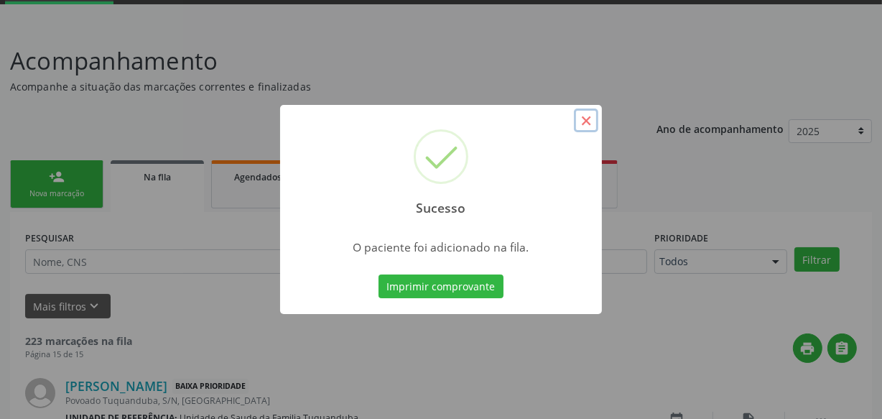
click at [591, 121] on button "×" at bounding box center [586, 120] width 24 height 24
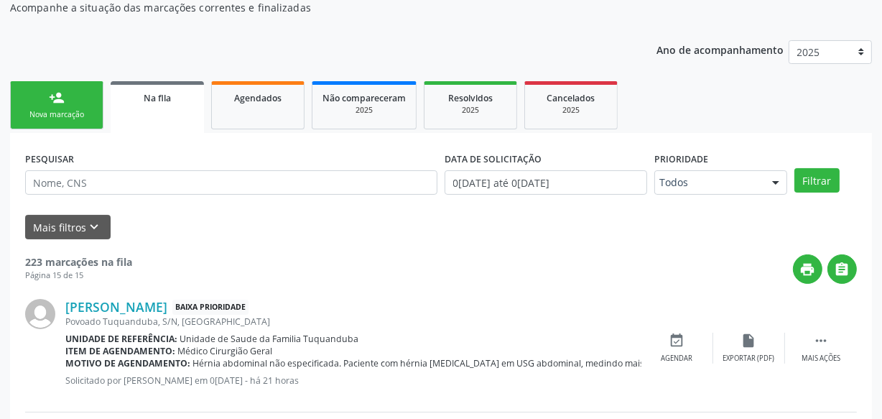
scroll to position [0, 0]
